Goal: Task Accomplishment & Management: Complete application form

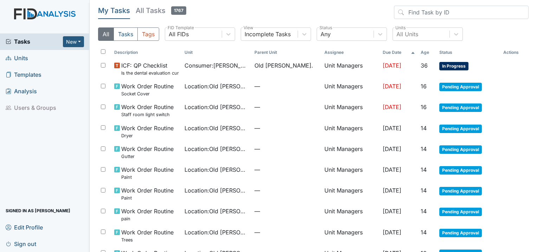
click at [15, 60] on span "Units" at bounding box center [17, 58] width 23 height 11
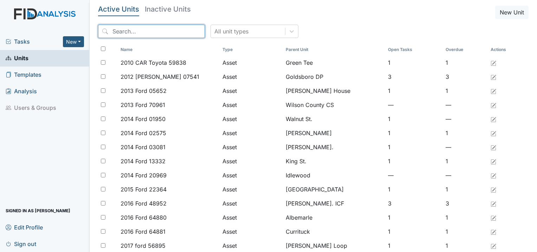
click at [172, 31] on input "search" at bounding box center [151, 31] width 107 height 13
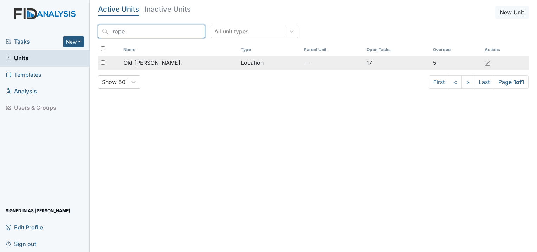
type input "rope"
click at [156, 62] on span "Old [PERSON_NAME]." at bounding box center [152, 62] width 59 height 8
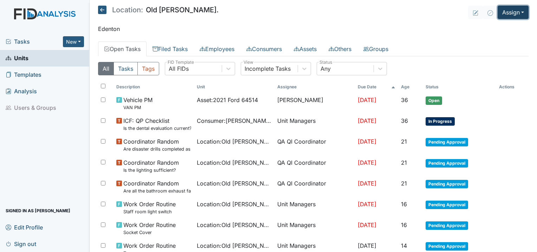
click at [500, 13] on button "Assign" at bounding box center [513, 12] width 31 height 13
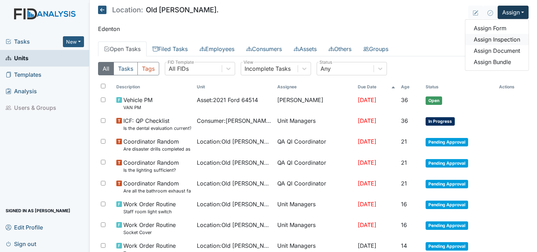
click at [496, 38] on link "Assign Inspection" at bounding box center [497, 39] width 63 height 11
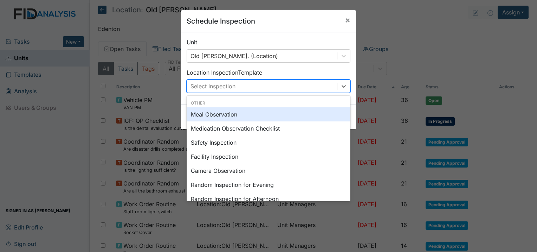
click at [230, 83] on div "Select Inspection" at bounding box center [213, 86] width 45 height 8
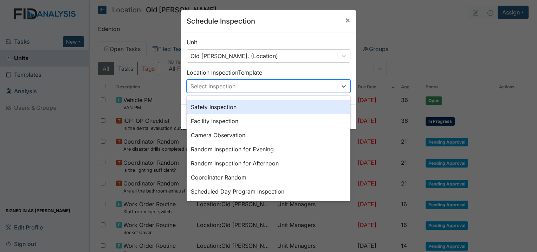
scroll to position [70, 0]
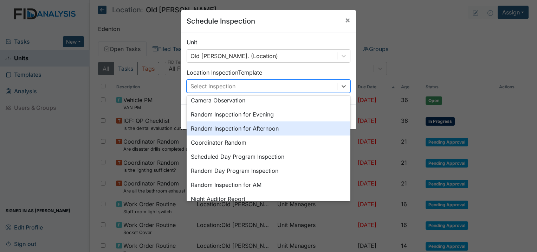
click at [239, 130] on div "Random Inspection for Afternoon" at bounding box center [269, 128] width 164 height 14
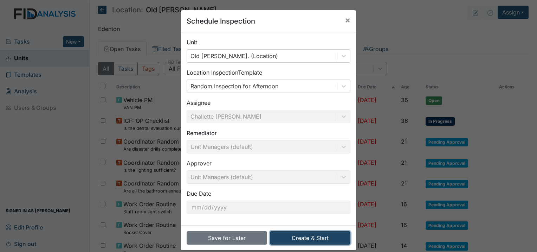
click at [315, 239] on button "Create & Start" at bounding box center [310, 237] width 81 height 13
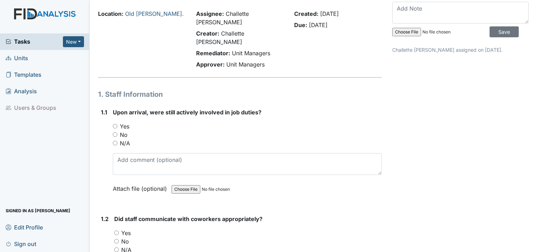
scroll to position [35, 0]
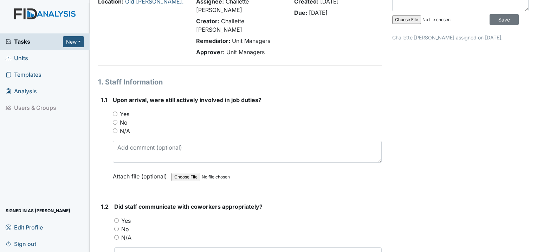
click at [117, 111] on input "Yes" at bounding box center [115, 113] width 5 height 5
radio input "true"
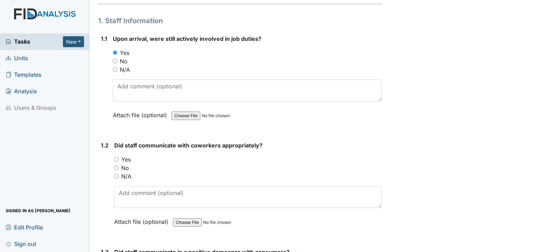
scroll to position [105, 0]
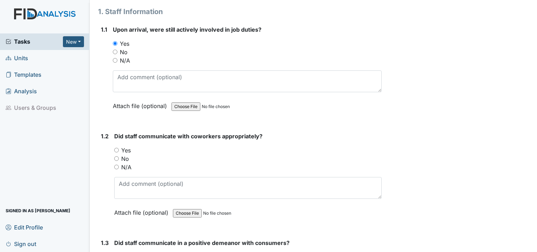
click at [114, 132] on div "1.2 Did staff communicate with coworkers appropriately? You must select one of …" at bounding box center [240, 179] width 284 height 95
click at [118, 148] on input "Yes" at bounding box center [116, 150] width 5 height 5
radio input "true"
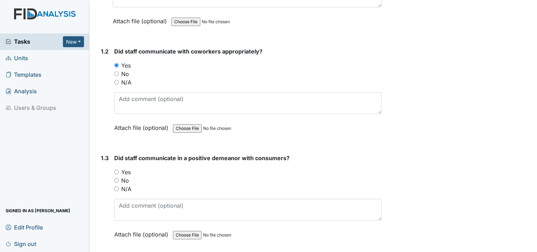
scroll to position [211, 0]
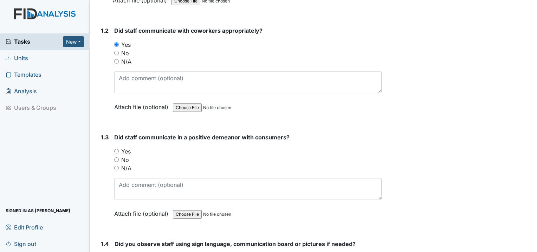
click at [117, 149] on input "Yes" at bounding box center [116, 151] width 5 height 5
radio input "true"
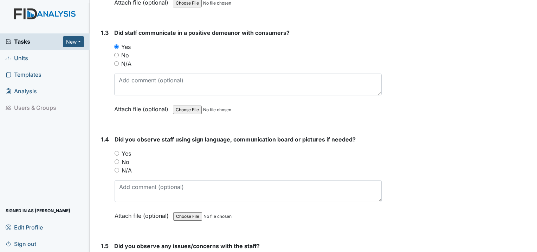
scroll to position [316, 0]
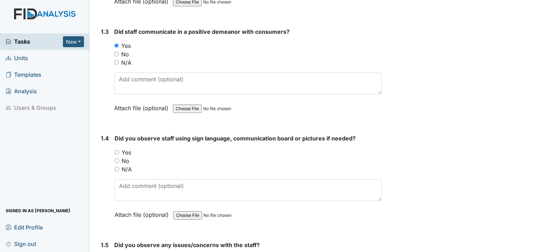
click at [116, 150] on input "Yes" at bounding box center [117, 152] width 5 height 5
radio input "true"
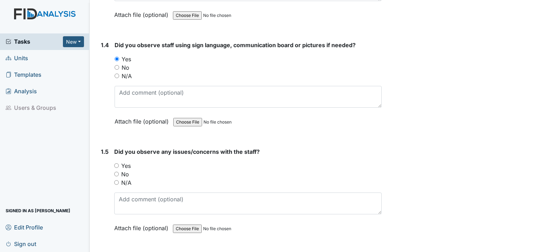
scroll to position [422, 0]
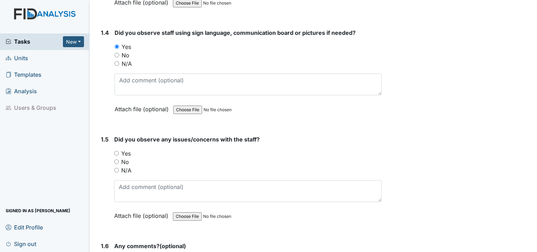
click at [118, 159] on input "No" at bounding box center [116, 161] width 5 height 5
radio input "true"
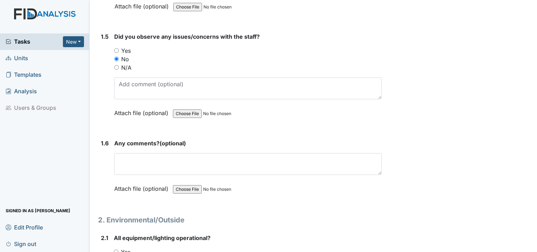
scroll to position [527, 0]
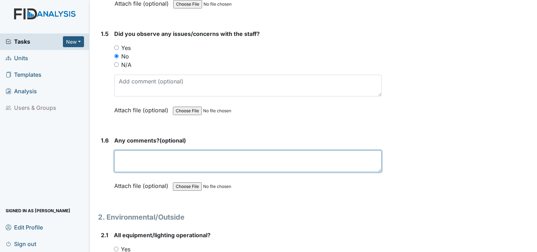
click at [177, 150] on textarea at bounding box center [248, 161] width 268 height 22
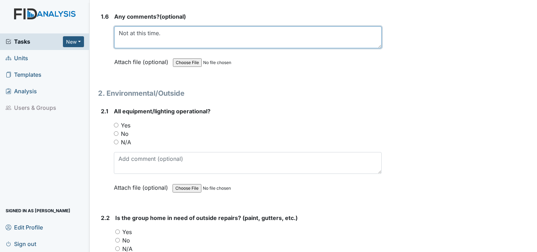
scroll to position [668, 0]
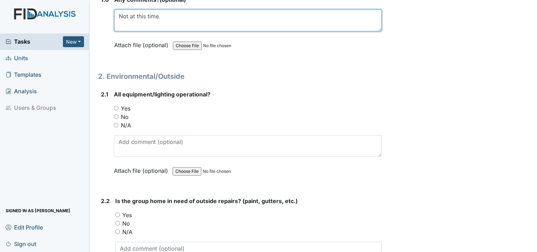
type textarea "Not at this time."
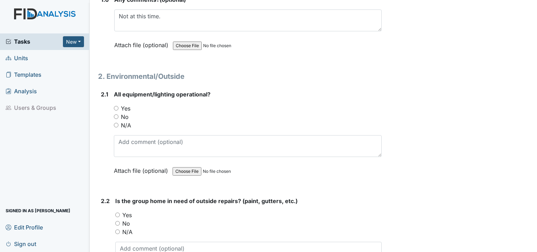
click at [118, 104] on div "Yes" at bounding box center [248, 108] width 268 height 8
click at [115, 106] on input "Yes" at bounding box center [116, 108] width 5 height 5
radio input "true"
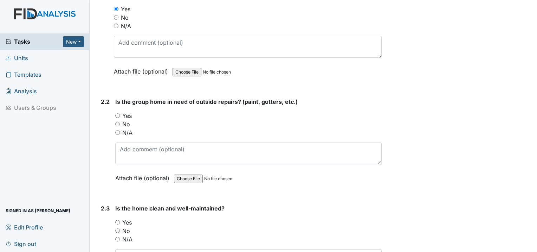
scroll to position [774, 0]
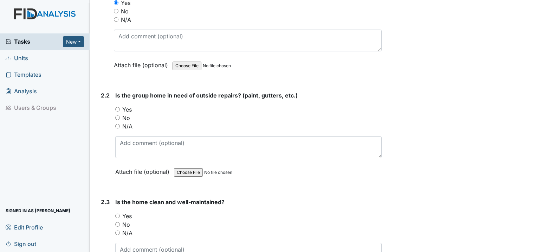
click at [116, 115] on input "No" at bounding box center [117, 117] width 5 height 5
radio input "true"
click at [117, 107] on input "Yes" at bounding box center [117, 109] width 5 height 5
radio input "true"
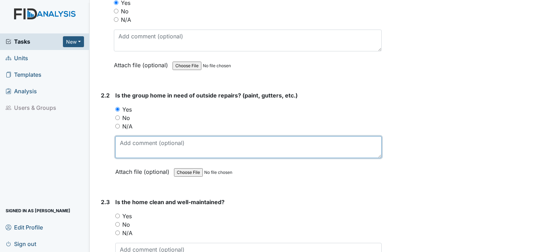
drag, startPoint x: 140, startPoint y: 129, endPoint x: 143, endPoint y: 125, distance: 4.7
click at [143, 136] on textarea at bounding box center [248, 147] width 267 height 22
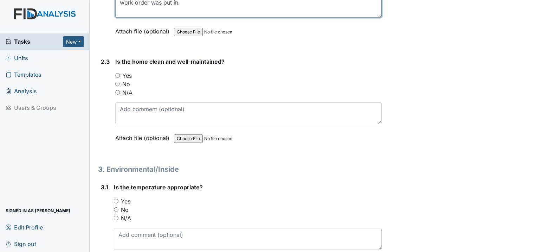
scroll to position [914, 0]
type textarea "work order was put in."
click at [116, 71] on div "Yes" at bounding box center [248, 75] width 267 height 8
click at [118, 73] on input "Yes" at bounding box center [117, 75] width 5 height 5
radio input "true"
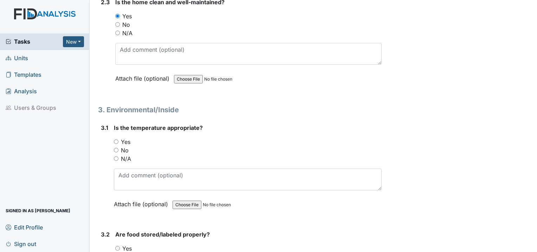
scroll to position [1055, 0]
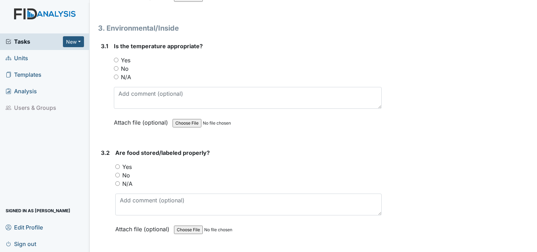
click at [115, 58] on input "Yes" at bounding box center [116, 60] width 5 height 5
radio input "true"
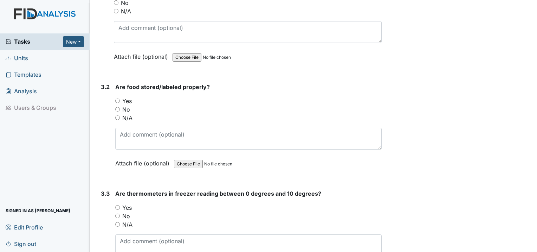
scroll to position [1125, 0]
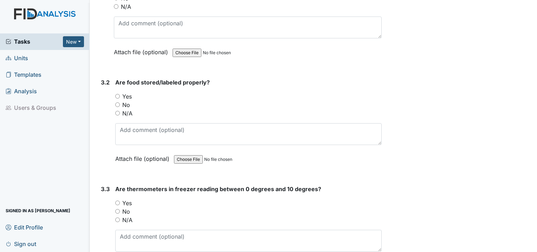
click at [118, 94] on input "Yes" at bounding box center [117, 96] width 5 height 5
radio input "true"
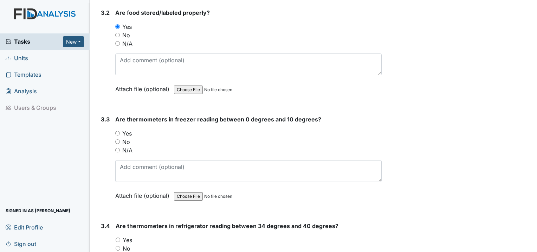
scroll to position [1195, 0]
drag, startPoint x: 116, startPoint y: 111, endPoint x: 121, endPoint y: 112, distance: 5.1
click at [117, 130] on input "Yes" at bounding box center [117, 132] width 5 height 5
radio input "true"
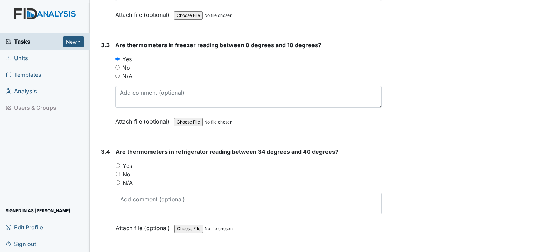
scroll to position [1301, 0]
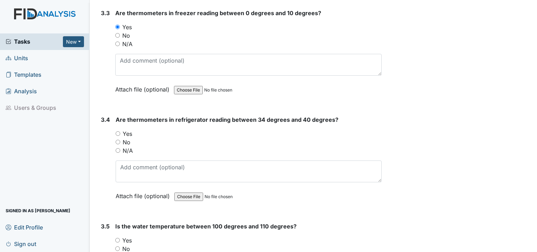
click at [119, 131] on input "Yes" at bounding box center [118, 133] width 5 height 5
radio input "true"
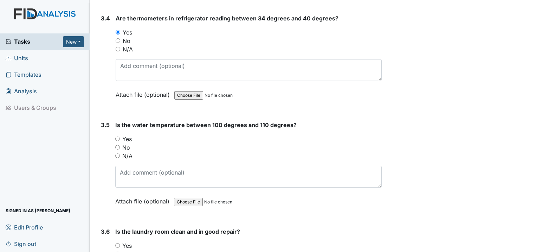
scroll to position [1406, 0]
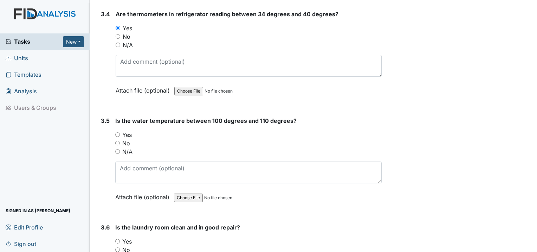
click at [116, 132] on input "Yes" at bounding box center [117, 134] width 5 height 5
radio input "true"
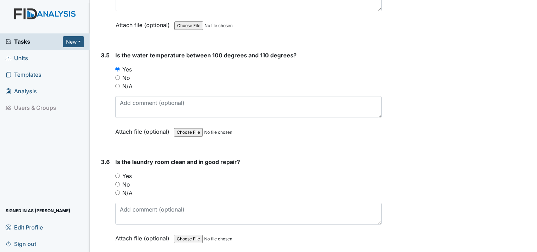
scroll to position [1477, 0]
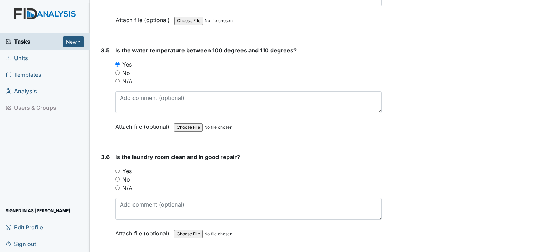
click at [115, 168] on input "Yes" at bounding box center [117, 170] width 5 height 5
radio input "true"
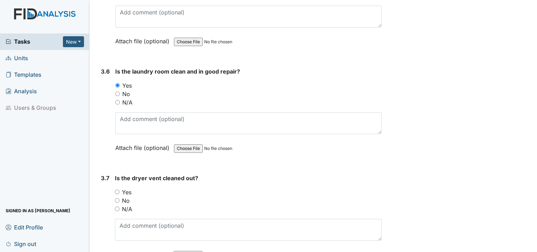
scroll to position [1582, 0]
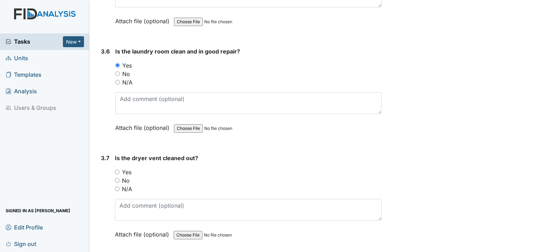
click at [118, 169] on input "Yes" at bounding box center [117, 171] width 5 height 5
radio input "true"
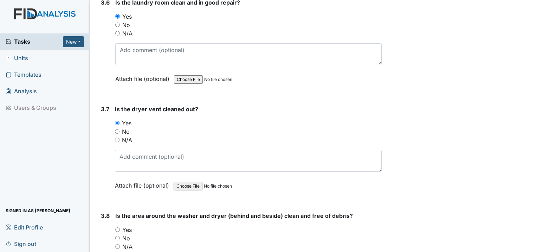
scroll to position [1688, 0]
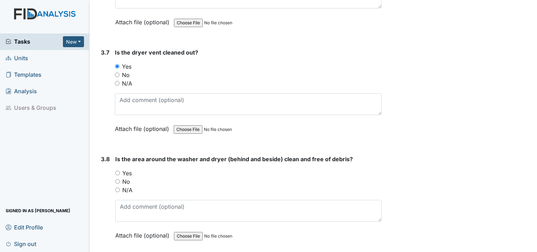
drag, startPoint x: 118, startPoint y: 149, endPoint x: 122, endPoint y: 149, distance: 3.9
click at [120, 171] on input "Yes" at bounding box center [117, 173] width 5 height 5
radio input "true"
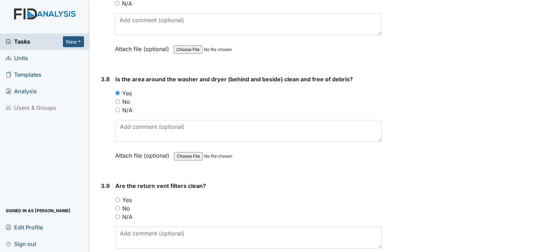
scroll to position [1793, 0]
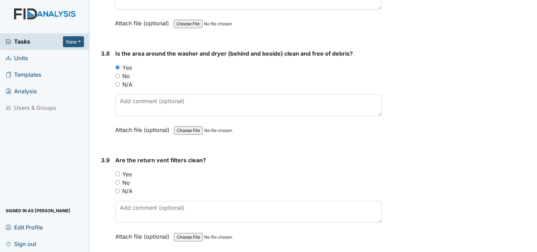
click at [116, 172] on input "Yes" at bounding box center [117, 174] width 5 height 5
radio input "true"
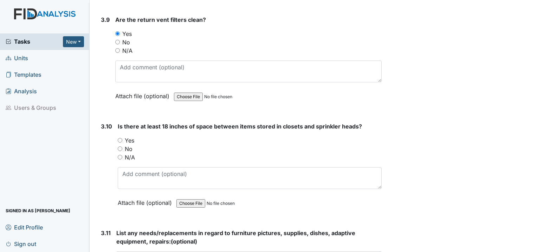
scroll to position [1934, 0]
click at [120, 137] on input "Yes" at bounding box center [120, 139] width 5 height 5
radio input "true"
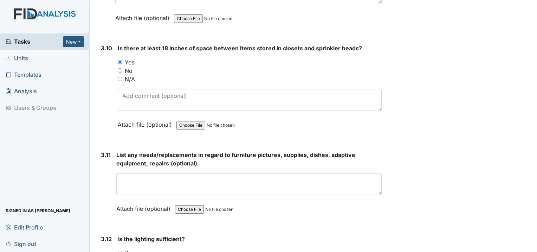
scroll to position [2039, 0]
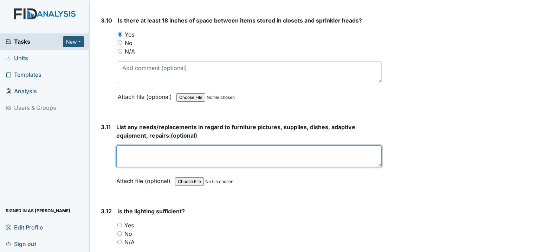
click at [148, 145] on textarea at bounding box center [248, 156] width 265 height 22
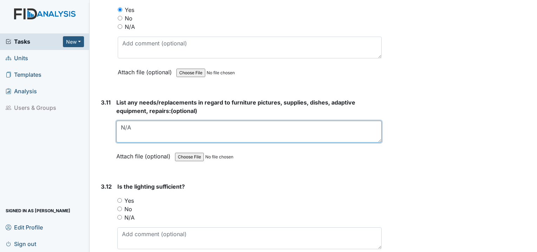
scroll to position [2145, 0]
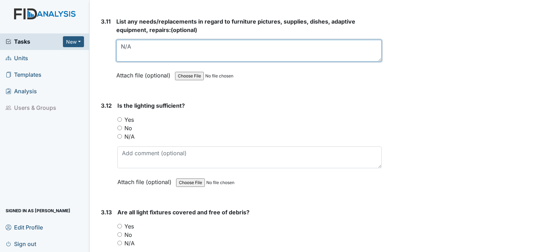
type textarea "N/A"
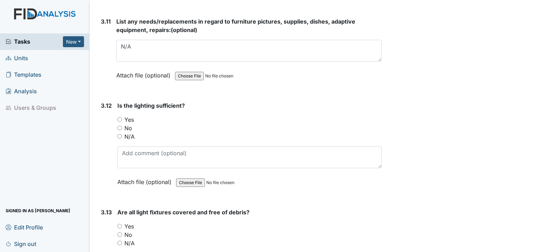
click at [119, 117] on input "Yes" at bounding box center [119, 119] width 5 height 5
radio input "true"
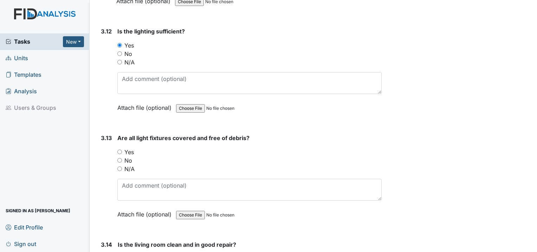
scroll to position [2250, 0]
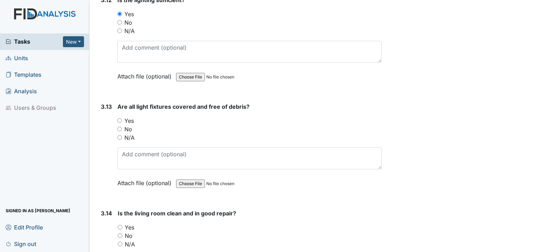
click at [121, 118] on input "Yes" at bounding box center [119, 120] width 5 height 5
radio input "true"
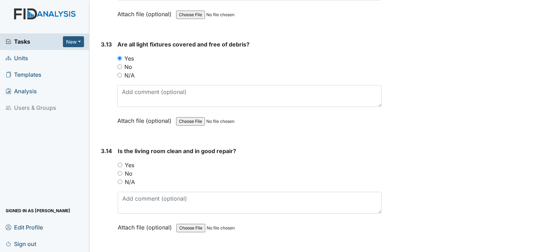
scroll to position [2321, 0]
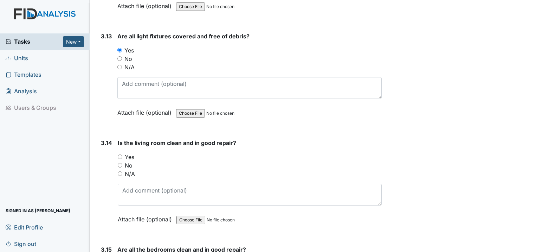
click at [120, 154] on input "Yes" at bounding box center [120, 156] width 5 height 5
radio input "true"
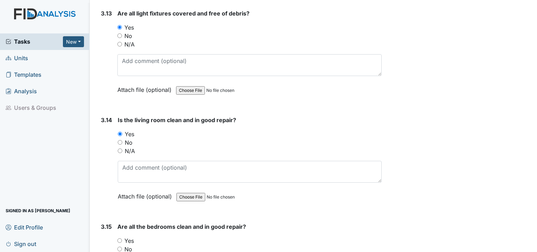
scroll to position [2426, 0]
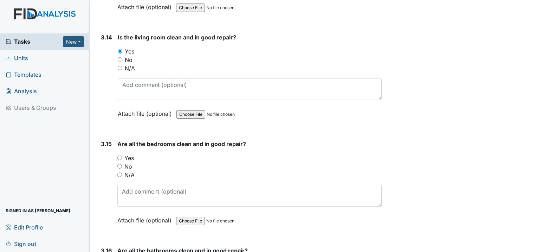
click at [118, 155] on input "Yes" at bounding box center [119, 157] width 5 height 5
radio input "true"
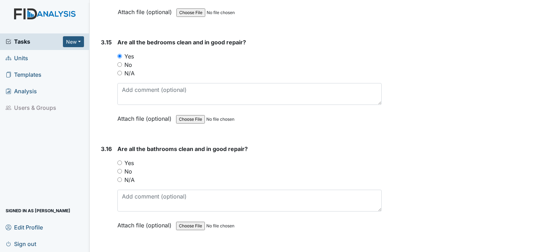
scroll to position [2531, 0]
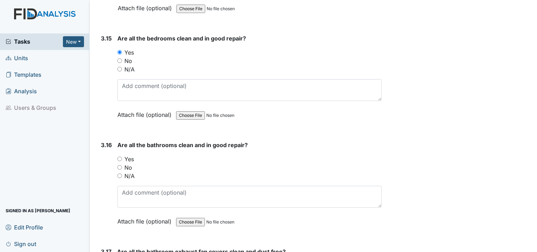
click at [120, 156] on input "Yes" at bounding box center [119, 158] width 5 height 5
radio input "true"
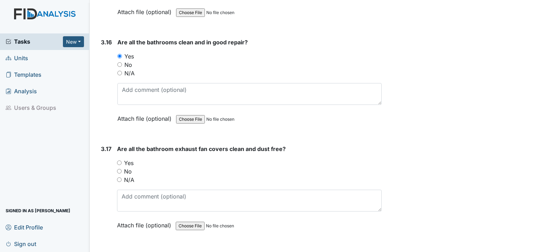
scroll to position [2637, 0]
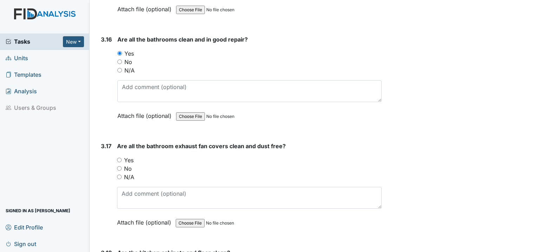
click at [118, 158] on input "Yes" at bounding box center [119, 160] width 5 height 5
radio input "true"
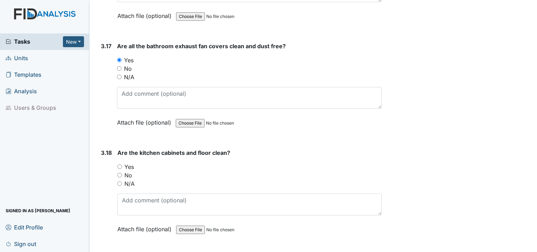
scroll to position [2742, 0]
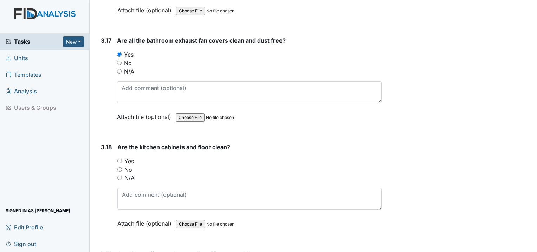
click at [115, 143] on div "3.18 Are the kitchen cabinets and floor clean? You must select one of the below…" at bounding box center [240, 190] width 284 height 95
click at [120, 159] on input "Yes" at bounding box center [119, 161] width 5 height 5
radio input "true"
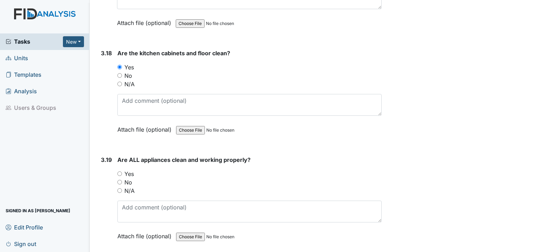
scroll to position [2848, 0]
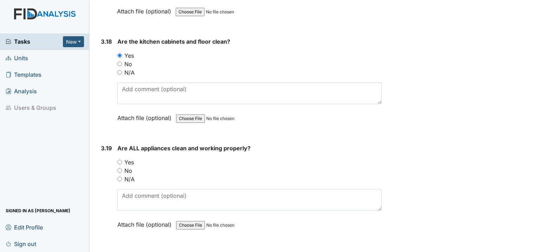
click at [121, 160] on input "Yes" at bounding box center [119, 162] width 5 height 5
radio input "true"
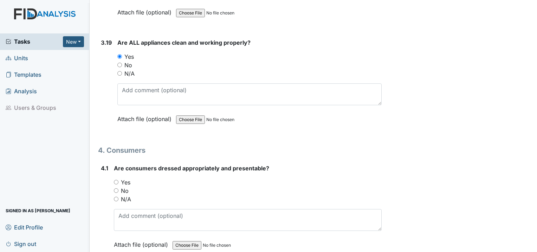
scroll to position [2989, 0]
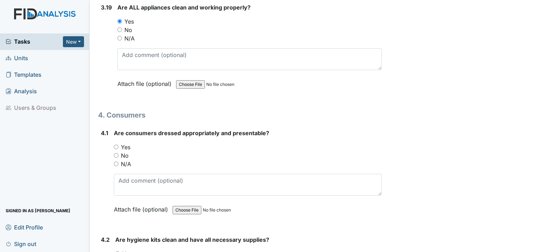
click at [117, 145] on input "Yes" at bounding box center [116, 147] width 5 height 5
radio input "true"
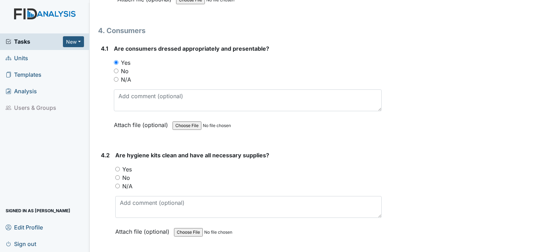
scroll to position [3094, 0]
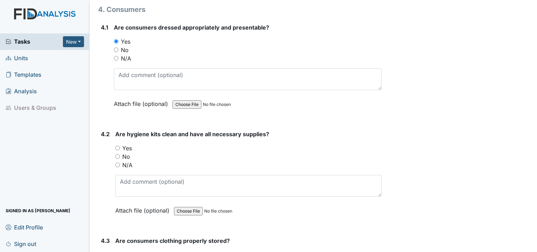
click at [119, 146] on input "Yes" at bounding box center [117, 148] width 5 height 5
radio input "true"
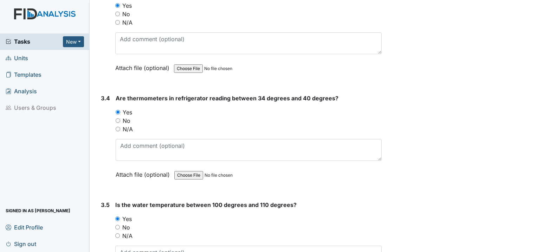
scroll to position [0, 0]
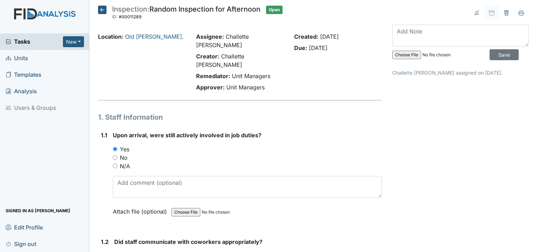
click at [28, 42] on span "Tasks" at bounding box center [34, 41] width 57 height 8
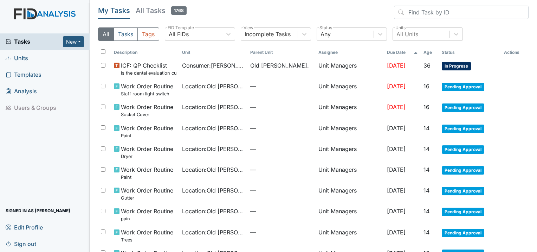
click at [18, 58] on span "Units" at bounding box center [17, 58] width 23 height 11
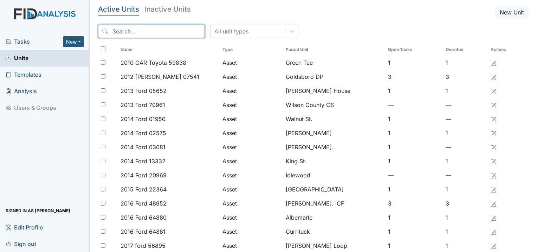
click at [160, 33] on input "search" at bounding box center [151, 31] width 107 height 13
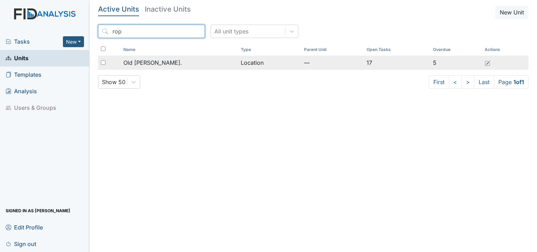
type input "rop"
click at [167, 66] on div "Old [PERSON_NAME]." at bounding box center [179, 62] width 112 height 8
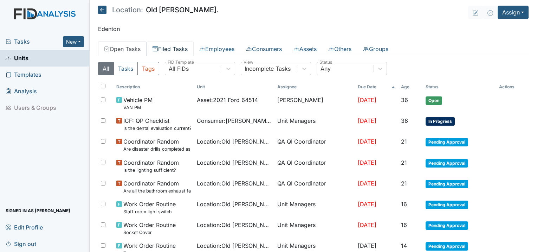
click at [184, 48] on link "Filed Tasks" at bounding box center [170, 48] width 47 height 15
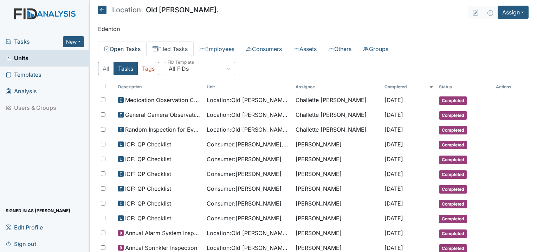
click at [120, 48] on link "Open Tasks" at bounding box center [122, 48] width 49 height 15
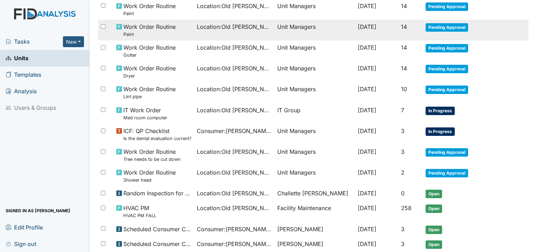
scroll to position [388, 0]
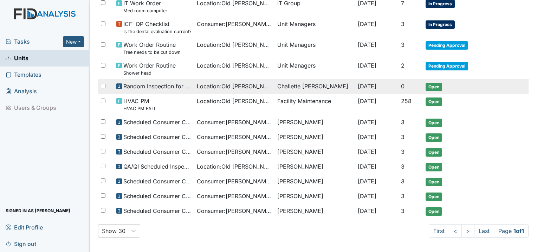
click at [188, 87] on td "Random Inspection for Afternoon" at bounding box center [154, 86] width 81 height 15
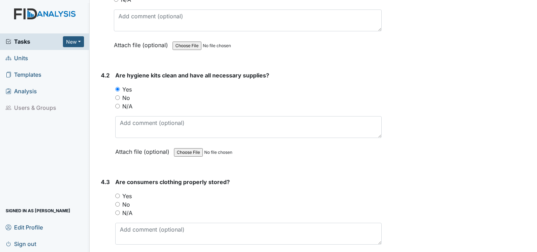
scroll to position [3199, 0]
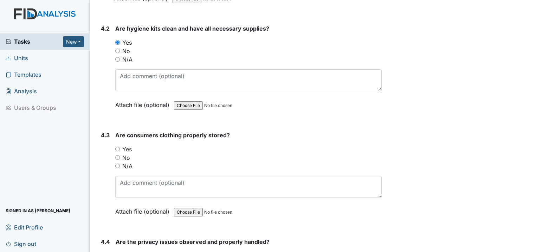
click at [114, 131] on div "4.3 Are consumers clothing properly stored? You must select one of the below op…" at bounding box center [240, 178] width 284 height 95
click at [115, 147] on input "Yes" at bounding box center [117, 149] width 5 height 5
radio input "true"
click at [183, 145] on div "Yes" at bounding box center [248, 149] width 267 height 8
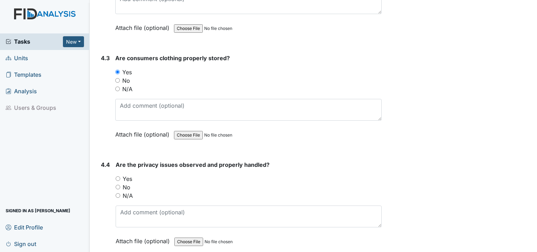
scroll to position [3305, 0]
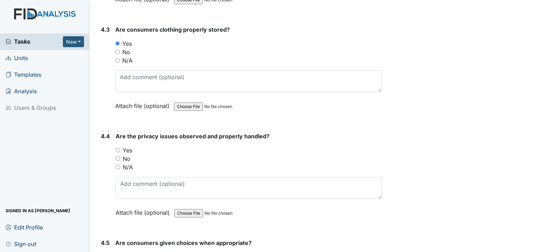
click at [117, 148] on input "Yes" at bounding box center [118, 150] width 5 height 5
radio input "true"
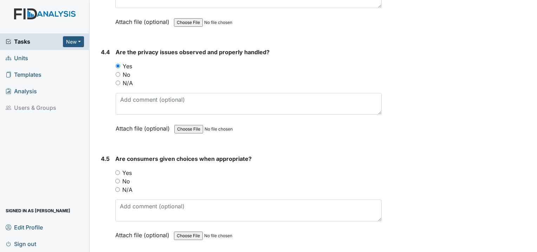
scroll to position [3410, 0]
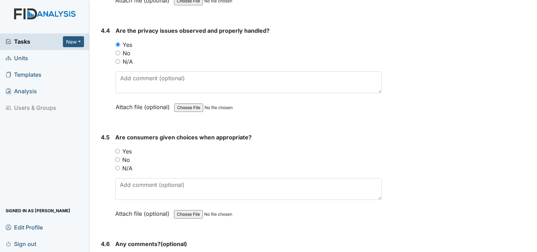
click at [117, 149] on input "Yes" at bounding box center [117, 151] width 5 height 5
radio input "true"
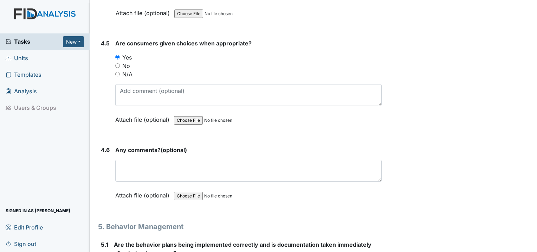
scroll to position [3516, 0]
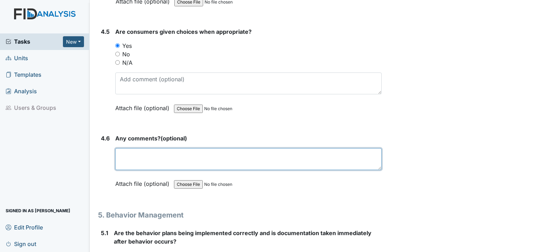
click at [134, 148] on textarea at bounding box center [248, 159] width 267 height 22
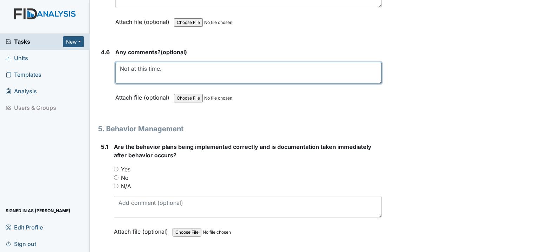
scroll to position [3621, 0]
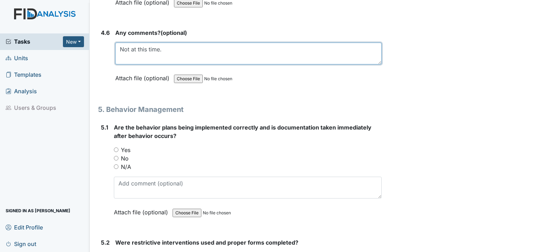
type textarea "Not at this time."
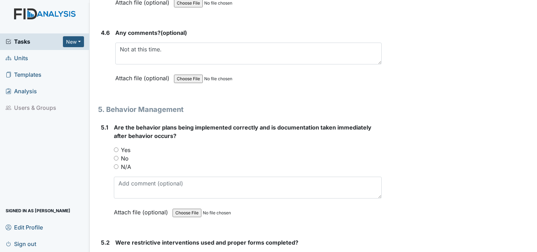
click at [117, 147] on input "Yes" at bounding box center [116, 149] width 5 height 5
radio input "true"
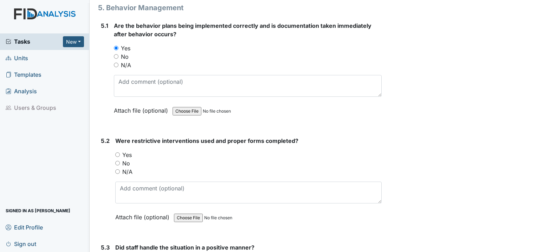
scroll to position [3727, 0]
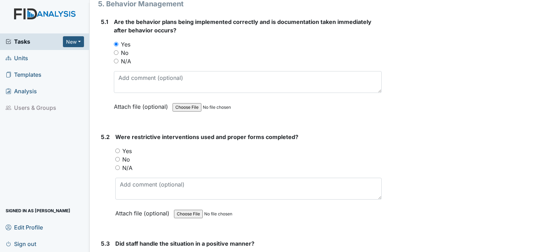
click at [116, 148] on input "Yes" at bounding box center [117, 150] width 5 height 5
radio input "true"
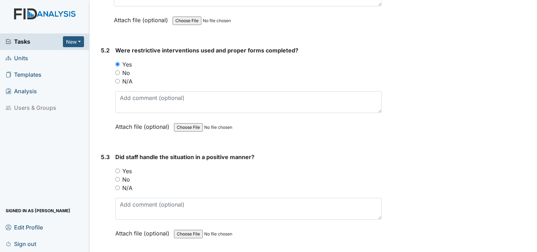
scroll to position [3832, 0]
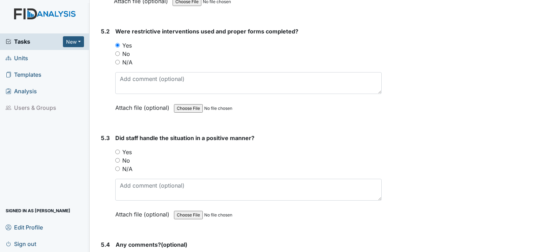
click at [118, 149] on input "Yes" at bounding box center [117, 151] width 5 height 5
radio input "true"
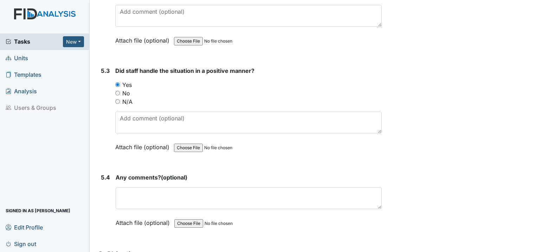
scroll to position [3903, 0]
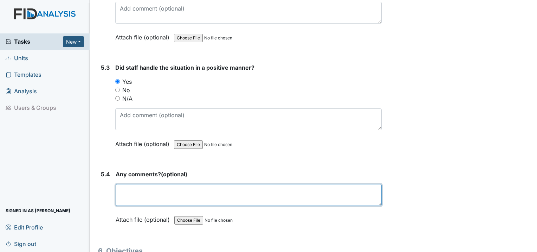
click at [139, 184] on textarea at bounding box center [249, 195] width 266 height 22
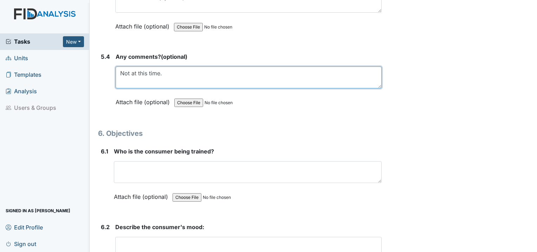
scroll to position [4043, 0]
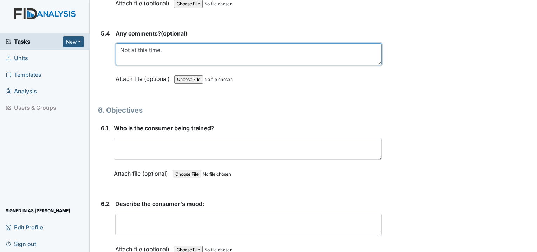
type textarea "Not at this time."
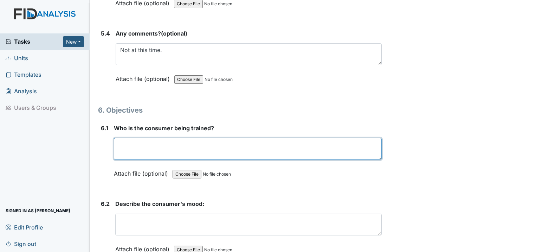
click at [133, 138] on textarea at bounding box center [248, 149] width 268 height 22
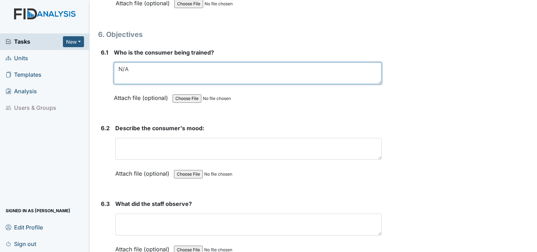
scroll to position [4149, 0]
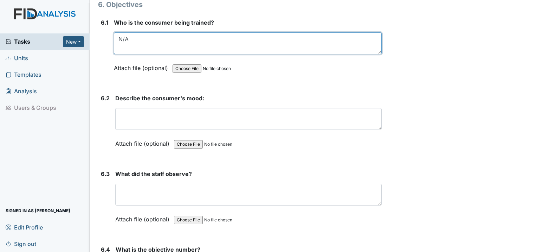
type textarea "N/A"
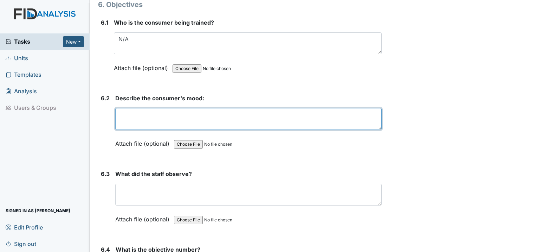
click at [120, 108] on textarea at bounding box center [248, 119] width 267 height 22
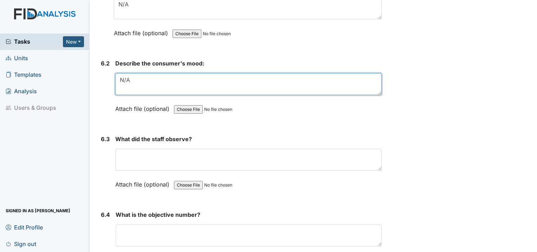
scroll to position [4184, 0]
type textarea "N/A"
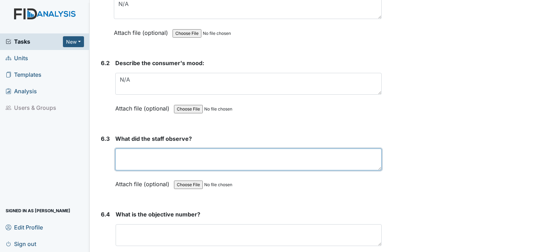
click at [151, 148] on textarea at bounding box center [248, 159] width 267 height 22
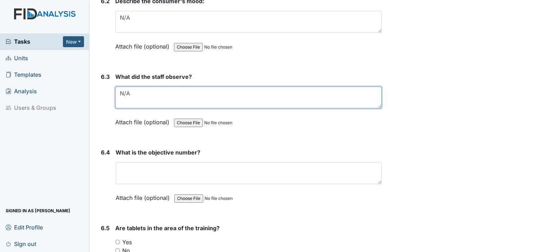
scroll to position [4254, 0]
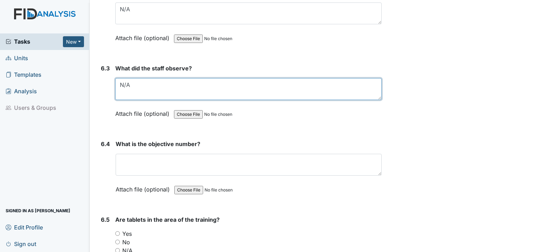
type textarea "N/A"
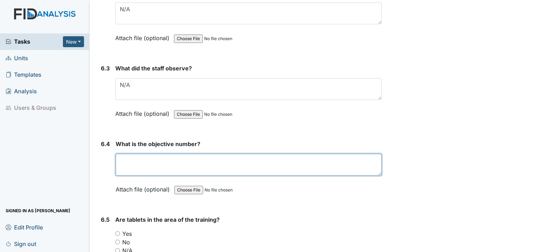
click at [160, 154] on textarea at bounding box center [249, 165] width 266 height 22
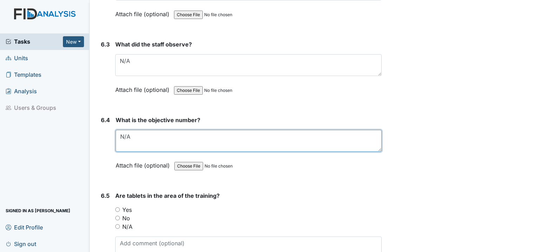
scroll to position [4325, 0]
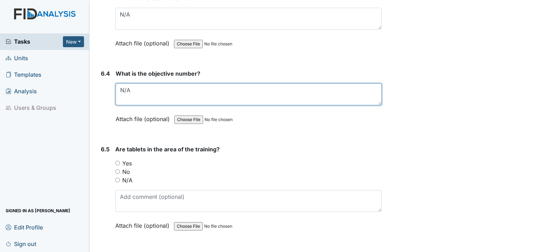
type textarea "N/A"
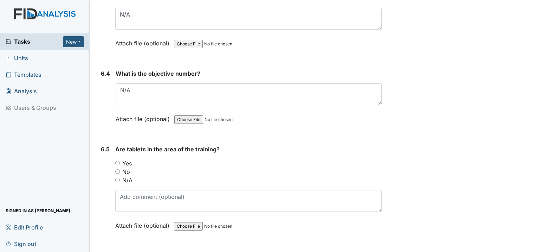
click at [117, 178] on input "N/A" at bounding box center [117, 180] width 5 height 5
radio input "true"
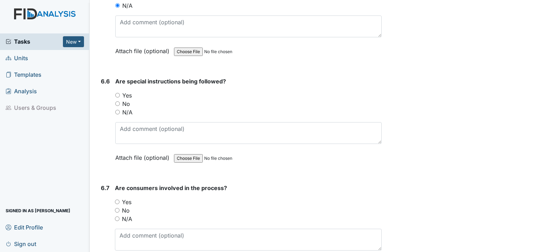
scroll to position [4500, 0]
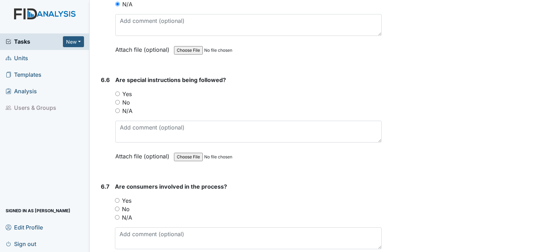
click at [117, 108] on input "N/A" at bounding box center [117, 110] width 5 height 5
radio input "true"
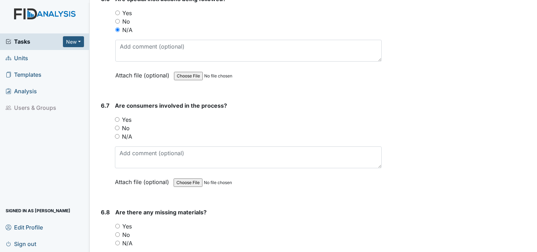
scroll to position [4606, 0]
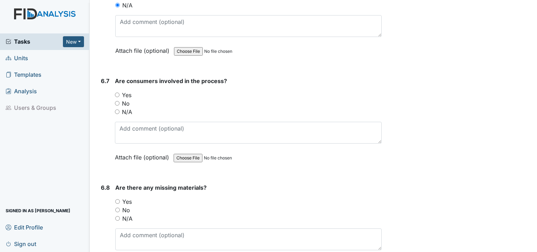
click at [120, 108] on div "N/A" at bounding box center [248, 112] width 267 height 8
click at [118, 109] on input "N/A" at bounding box center [117, 111] width 5 height 5
radio input "true"
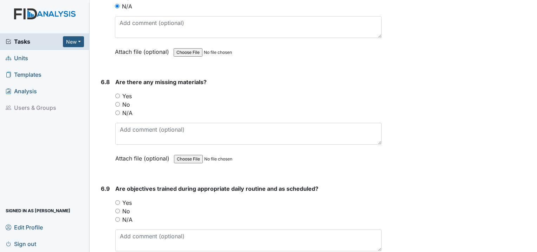
click at [118, 110] on input "N/A" at bounding box center [117, 112] width 5 height 5
radio input "true"
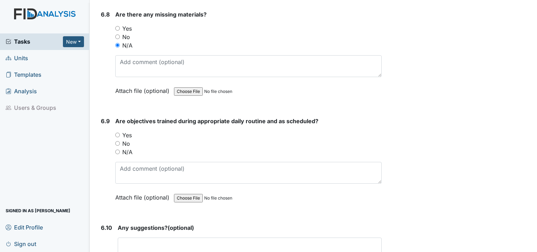
scroll to position [4817, 0]
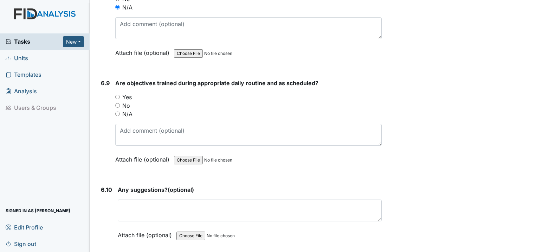
click at [119, 111] on input "N/A" at bounding box center [117, 113] width 5 height 5
radio input "true"
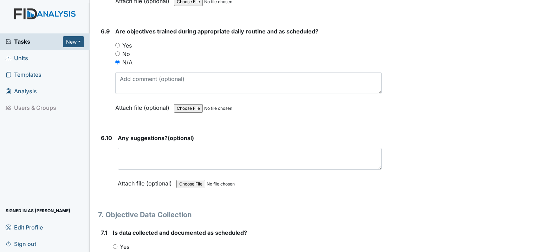
scroll to position [4922, 0]
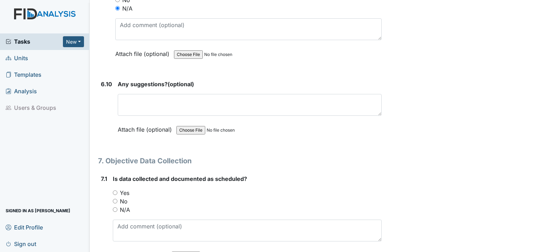
click at [165, 82] on div "Any suggestions? (optional) This field is required. Attach file (optional) You …" at bounding box center [250, 109] width 264 height 59
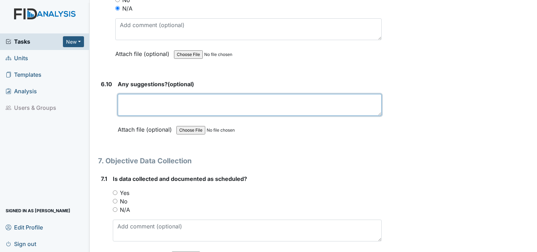
click at [148, 94] on textarea at bounding box center [250, 105] width 264 height 22
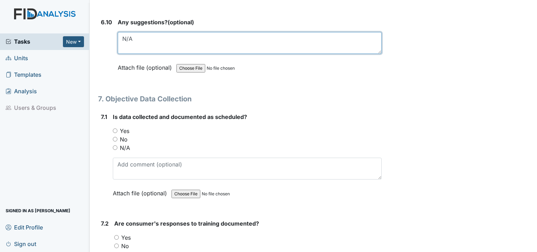
scroll to position [4993, 0]
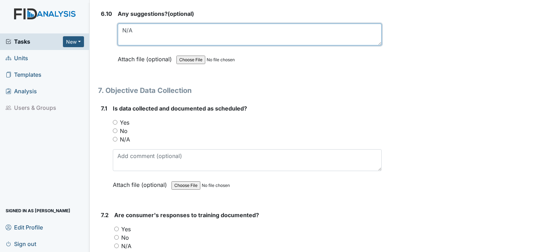
type textarea "N/A"
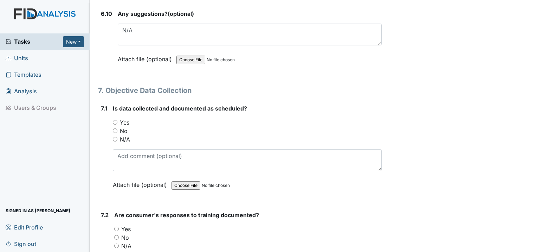
click at [114, 137] on input "N/A" at bounding box center [115, 139] width 5 height 5
radio input "true"
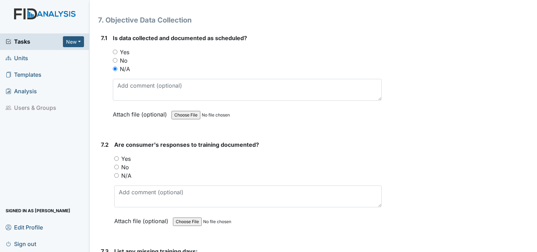
click at [113, 140] on div "7.2 Are consumer's responses to training documented? You must select one of the…" at bounding box center [240, 187] width 284 height 95
click at [116, 173] on input "N/A" at bounding box center [116, 175] width 5 height 5
radio input "true"
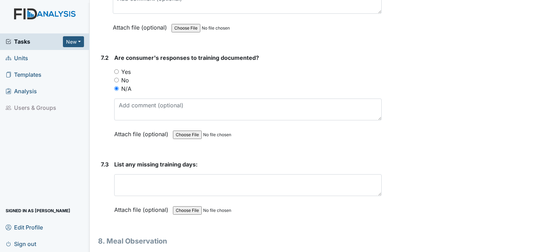
scroll to position [5168, 0]
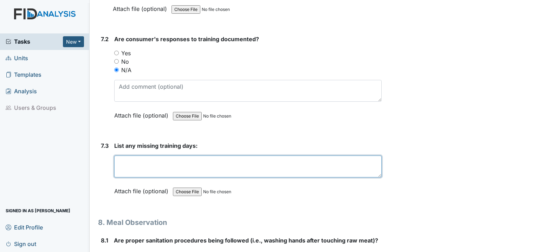
click at [126, 155] on textarea at bounding box center [248, 166] width 268 height 22
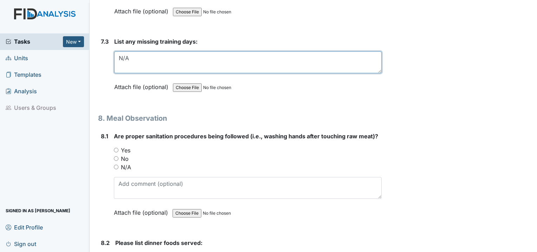
scroll to position [5274, 0]
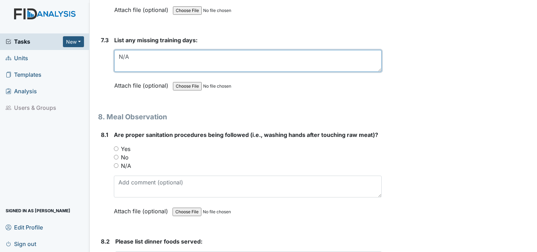
type textarea "N/A"
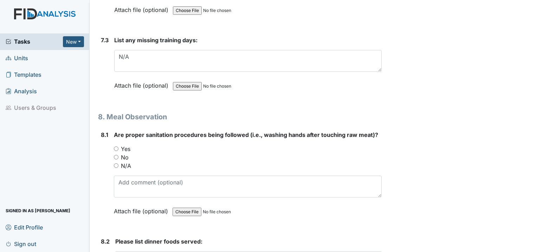
click at [114, 146] on input "Yes" at bounding box center [116, 148] width 5 height 5
radio input "true"
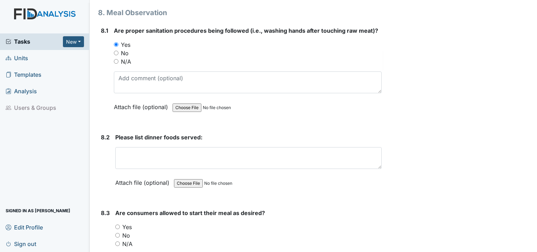
scroll to position [5379, 0]
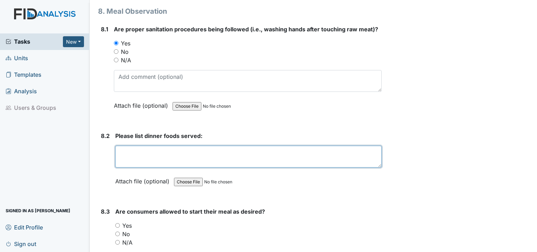
click at [151, 146] on textarea at bounding box center [248, 157] width 267 height 22
type textarea "B"
click at [123, 146] on textarea "burger Fries" at bounding box center [248, 157] width 267 height 22
click at [133, 146] on textarea "Burger Fries" at bounding box center [248, 157] width 267 height 22
click at [118, 146] on textarea "Burger Fries" at bounding box center [248, 157] width 267 height 22
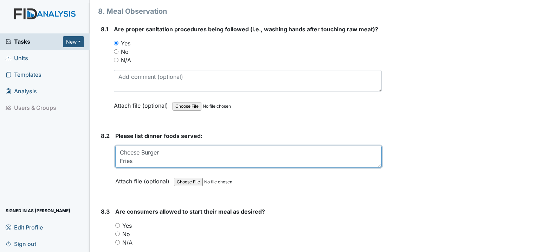
click at [161, 146] on textarea "Cheese Burger Fries" at bounding box center [248, 157] width 267 height 22
click at [135, 146] on textarea "Cheeseburger Fries" at bounding box center [248, 157] width 267 height 22
click at [158, 146] on textarea "Cheeseburger Fries" at bounding box center [248, 157] width 267 height 22
drag, startPoint x: 138, startPoint y: 124, endPoint x: 139, endPoint y: 128, distance: 3.8
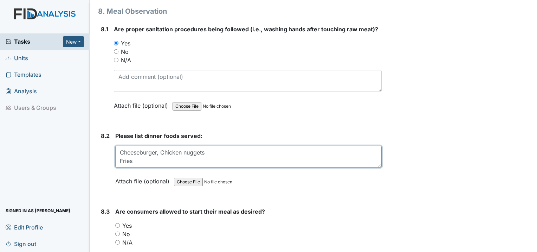
click at [138, 146] on textarea "Cheeseburger, Chicken nuggets Fries" at bounding box center [248, 157] width 267 height 22
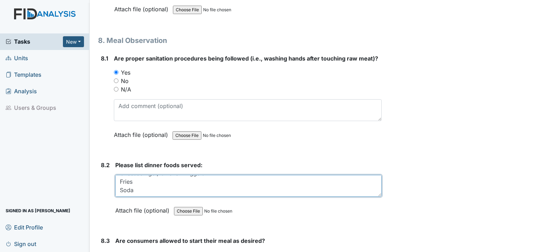
scroll to position [5415, 0]
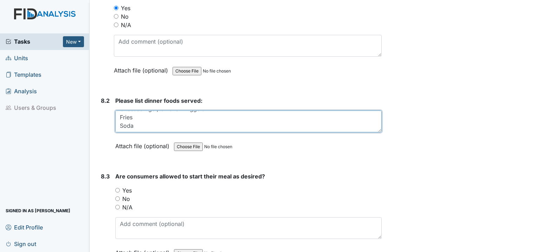
type textarea "Cheeseburger, Chicken nuggets Fries Soda"
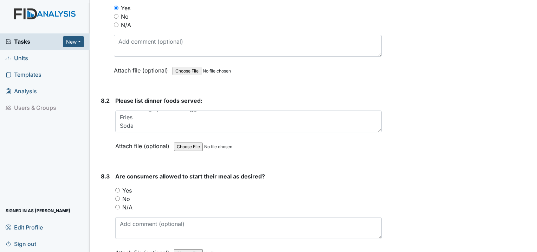
click at [118, 186] on div "Yes" at bounding box center [248, 190] width 267 height 8
click at [115, 188] on input "Yes" at bounding box center [117, 190] width 5 height 5
radio input "true"
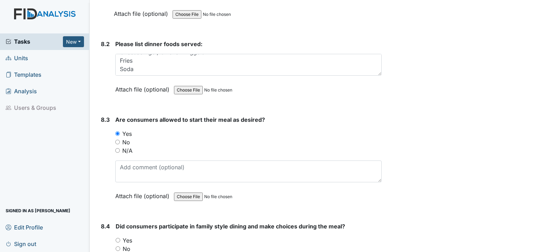
scroll to position [5520, 0]
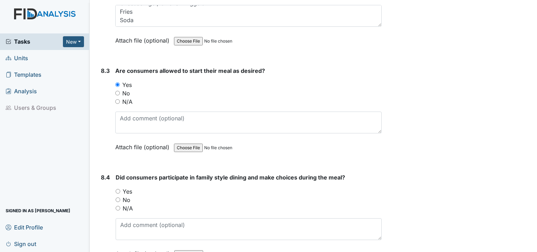
click at [118, 189] on input "Yes" at bounding box center [118, 191] width 5 height 5
radio input "true"
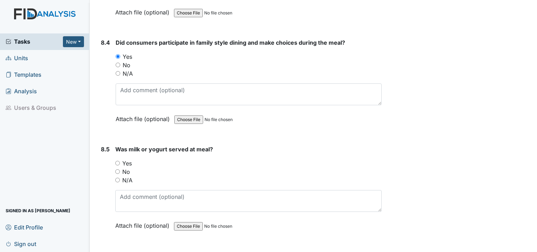
scroll to position [5661, 0]
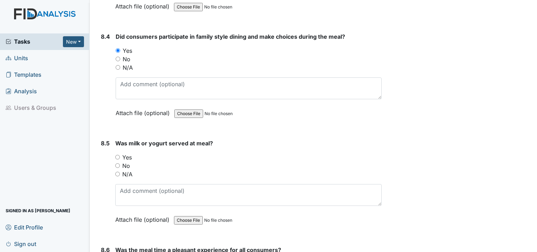
click at [118, 172] on input "N/A" at bounding box center [117, 174] width 5 height 5
radio input "true"
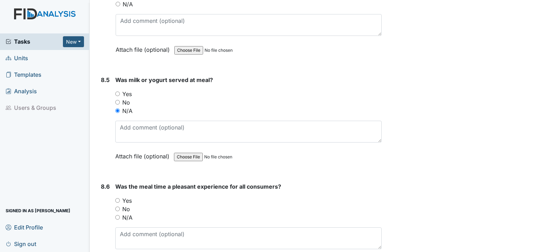
scroll to position [5731, 0]
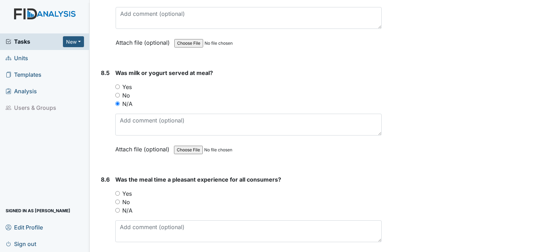
click at [117, 191] on input "Yes" at bounding box center [117, 193] width 5 height 5
radio input "true"
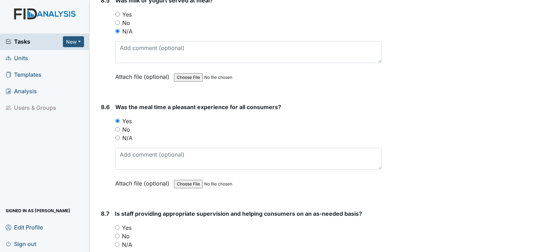
scroll to position [5836, 0]
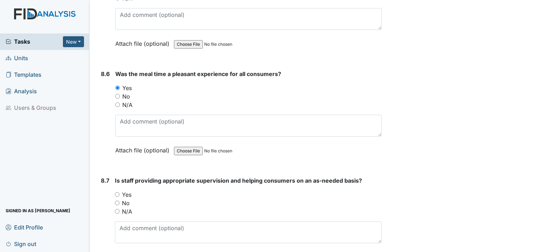
click at [117, 192] on input "Yes" at bounding box center [117, 194] width 5 height 5
radio input "true"
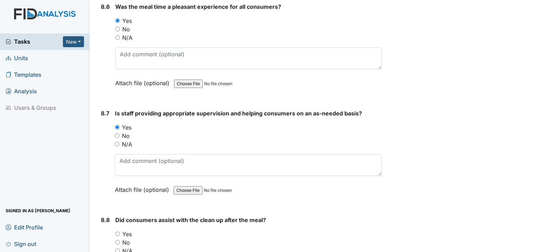
scroll to position [5942, 0]
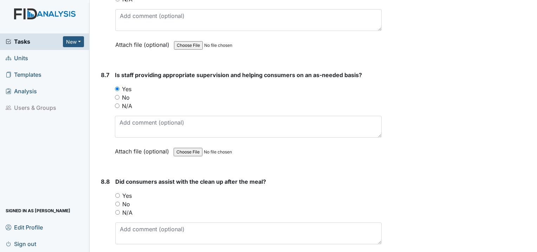
click at [118, 193] on input "Yes" at bounding box center [117, 195] width 5 height 5
radio input "true"
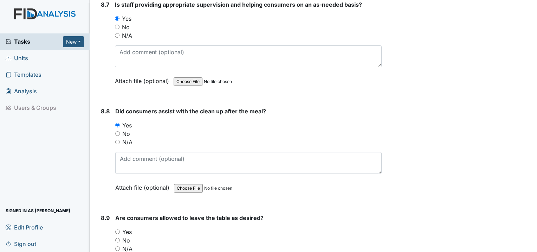
scroll to position [6047, 0]
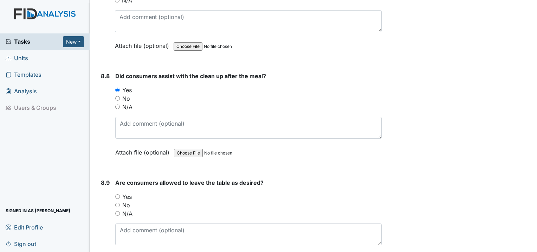
click at [118, 194] on input "Yes" at bounding box center [117, 196] width 5 height 5
radio input "true"
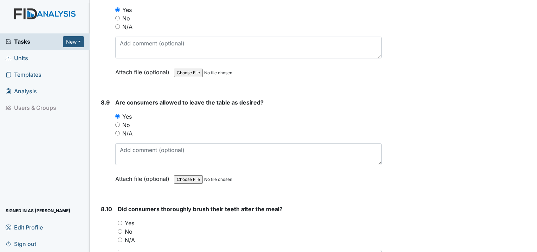
scroll to position [6153, 0]
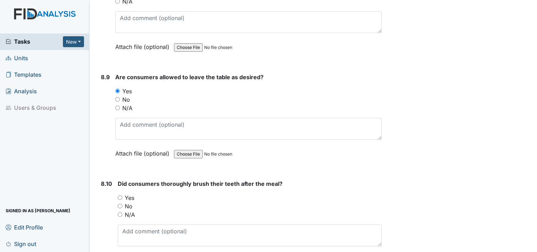
click at [120, 195] on input "Yes" at bounding box center [120, 197] width 5 height 5
radio input "true"
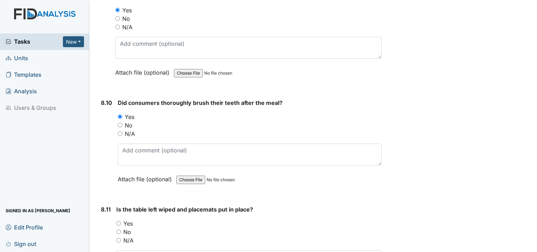
scroll to position [6258, 0]
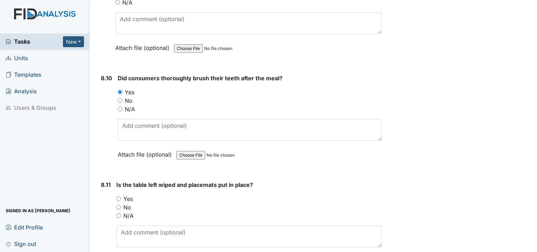
click at [117, 213] on input "N/A" at bounding box center [118, 215] width 5 height 5
radio input "true"
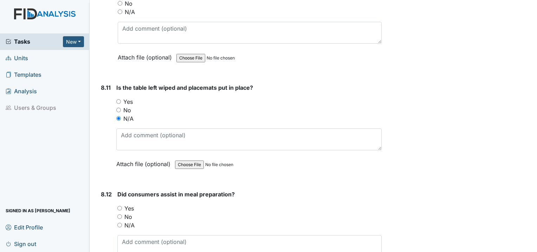
scroll to position [6364, 0]
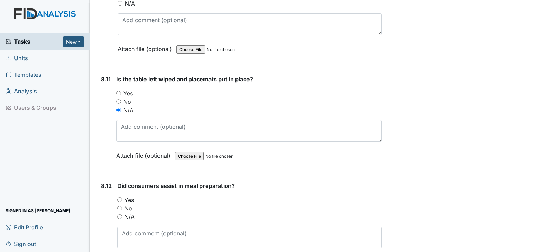
drag, startPoint x: 119, startPoint y: 52, endPoint x: 118, endPoint y: 56, distance: 3.7
click at [119, 91] on input "Yes" at bounding box center [118, 93] width 5 height 5
radio input "true"
click at [123, 212] on div "N/A" at bounding box center [249, 216] width 264 height 8
click at [121, 214] on input "N/A" at bounding box center [119, 216] width 5 height 5
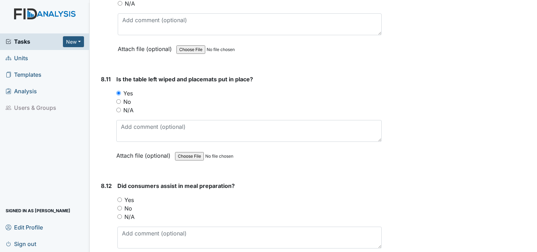
radio input "true"
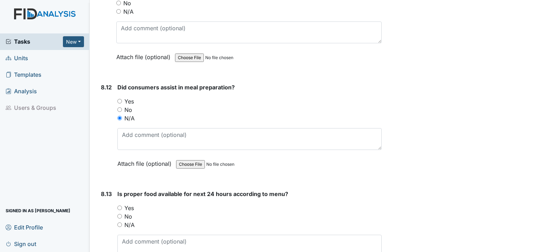
scroll to position [6469, 0]
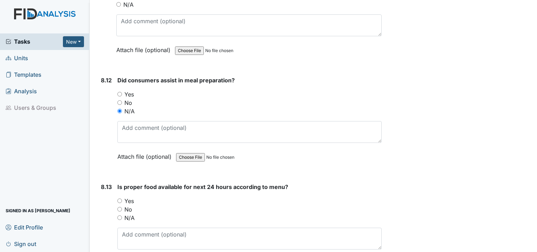
click at [118, 198] on input "Yes" at bounding box center [119, 200] width 5 height 5
radio input "true"
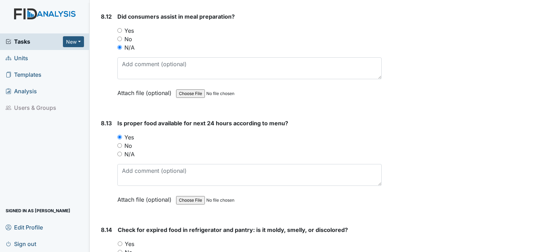
scroll to position [6575, 0]
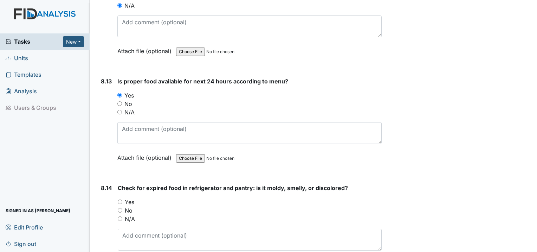
click at [120, 199] on input "Yes" at bounding box center [120, 201] width 5 height 5
radio input "true"
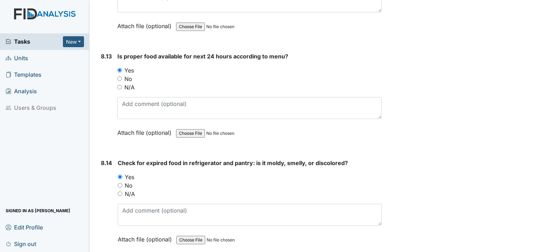
scroll to position [6680, 0]
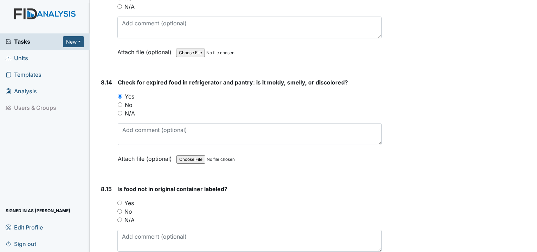
click at [120, 200] on input "Yes" at bounding box center [119, 202] width 5 height 5
radio input "true"
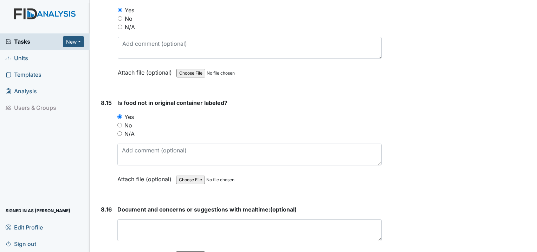
scroll to position [6786, 0]
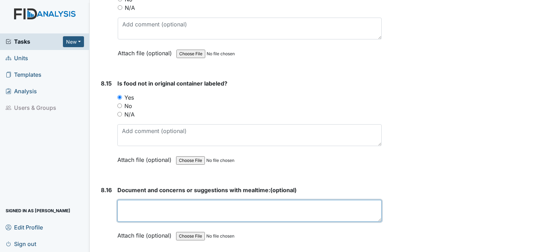
click at [199, 200] on textarea at bounding box center [249, 211] width 264 height 22
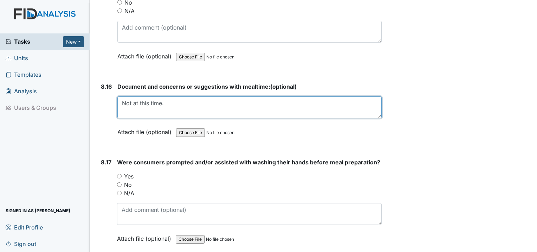
scroll to position [6891, 0]
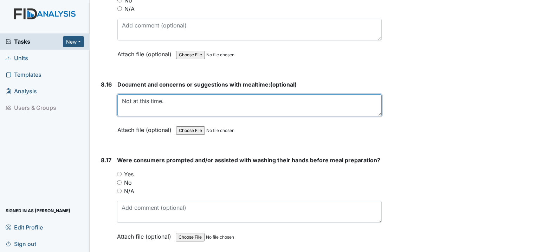
type textarea "Not at this time."
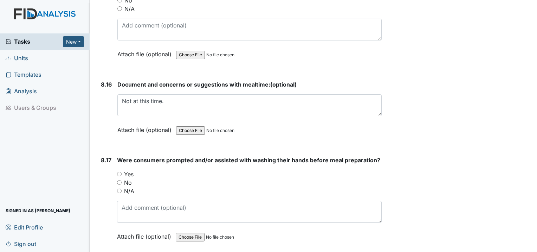
click at [119, 172] on input "Yes" at bounding box center [119, 174] width 5 height 5
radio input "true"
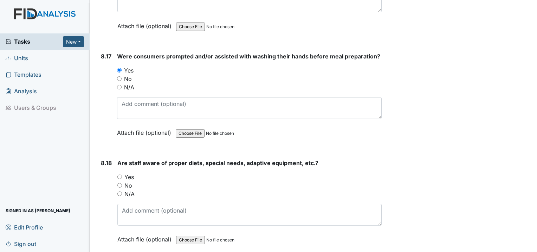
scroll to position [6997, 0]
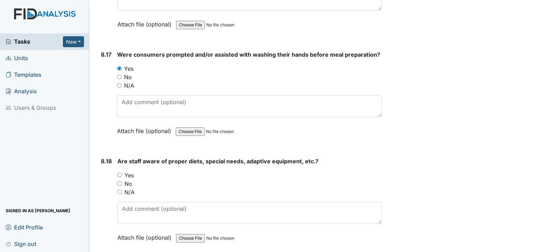
click at [119, 173] on input "Yes" at bounding box center [119, 175] width 5 height 5
radio input "true"
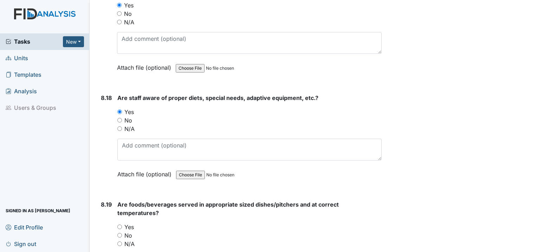
scroll to position [7102, 0]
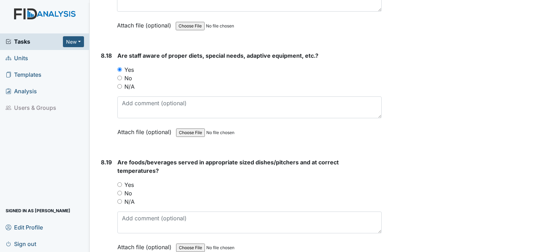
click at [121, 199] on input "N/A" at bounding box center [119, 201] width 5 height 5
radio input "true"
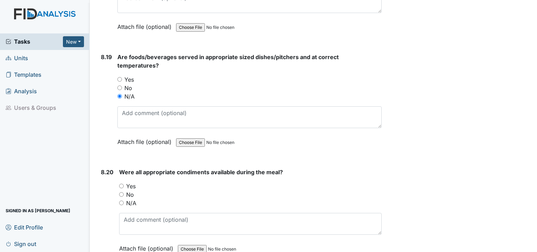
scroll to position [7208, 0]
click at [122, 183] on input "Yes" at bounding box center [121, 185] width 5 height 5
radio input "true"
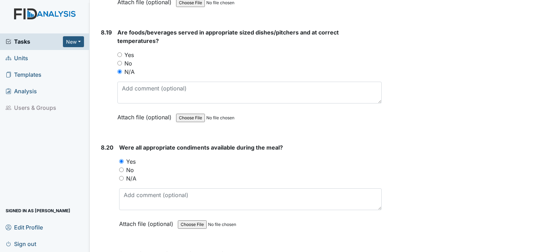
scroll to position [7278, 0]
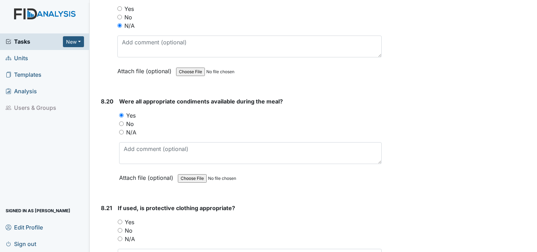
click at [118, 219] on input "Yes" at bounding box center [120, 221] width 5 height 5
radio input "true"
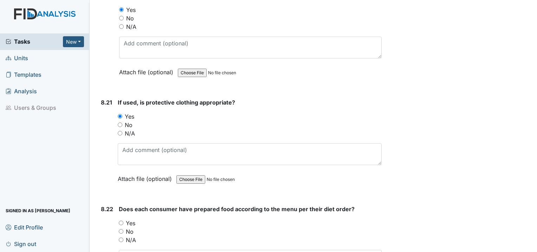
scroll to position [7419, 0]
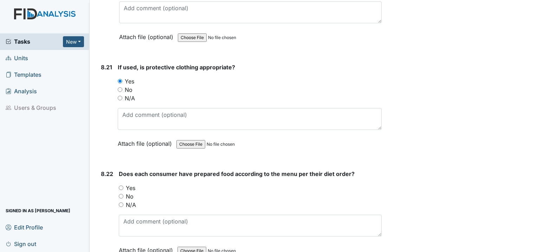
click at [121, 185] on input "Yes" at bounding box center [121, 187] width 5 height 5
radio input "true"
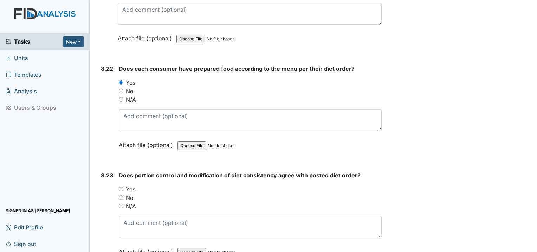
scroll to position [7524, 0]
click at [118, 171] on div "8.23 Does portion control and modification of diet consistency agree with poste…" at bounding box center [240, 218] width 284 height 95
click at [120, 186] on input "Yes" at bounding box center [121, 188] width 5 height 5
radio input "true"
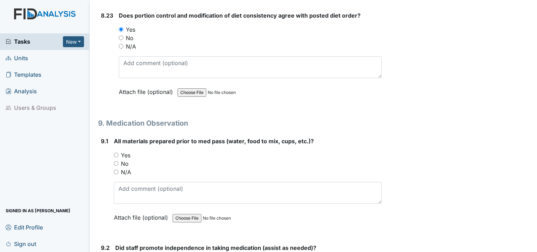
scroll to position [7700, 0]
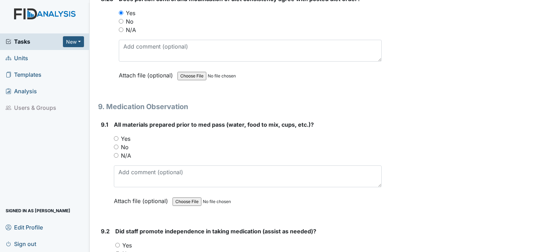
click at [114, 136] on input "Yes" at bounding box center [116, 138] width 5 height 5
radio input "true"
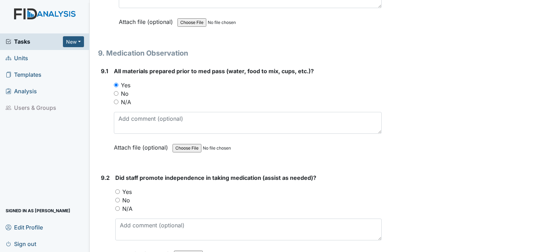
scroll to position [7770, 0]
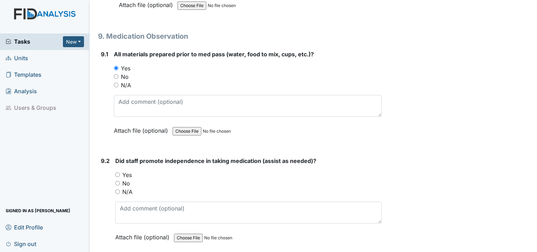
click at [116, 172] on input "Yes" at bounding box center [117, 174] width 5 height 5
radio input "true"
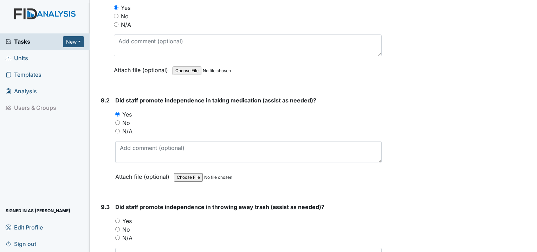
scroll to position [7841, 0]
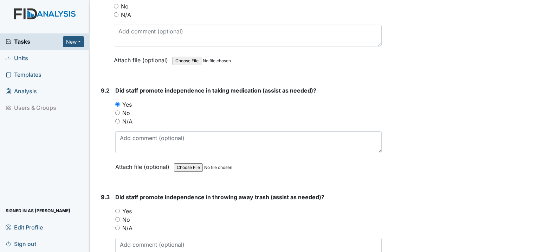
click at [118, 208] on input "Yes" at bounding box center [117, 210] width 5 height 5
radio input "true"
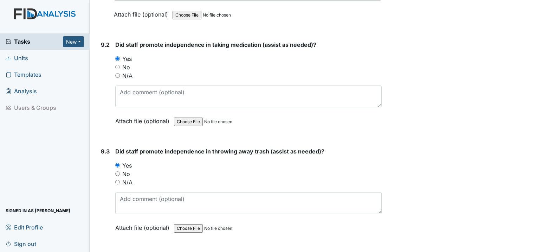
scroll to position [7946, 0]
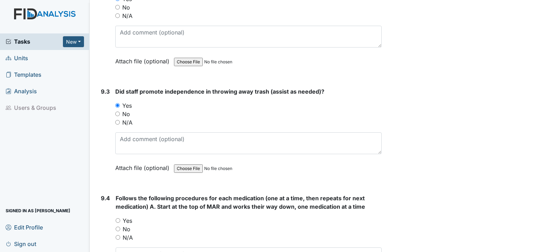
click at [116, 218] on input "Yes" at bounding box center [118, 220] width 5 height 5
radio input "true"
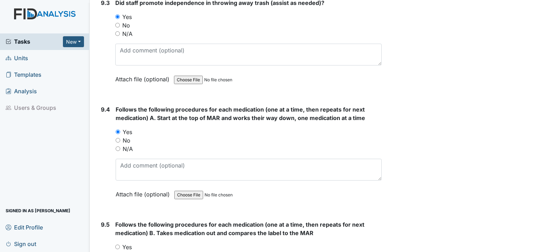
scroll to position [8051, 0]
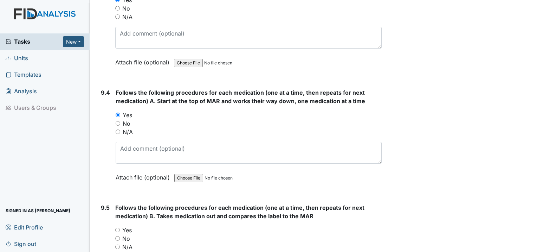
click at [117, 227] on input "Yes" at bounding box center [117, 229] width 5 height 5
radio input "true"
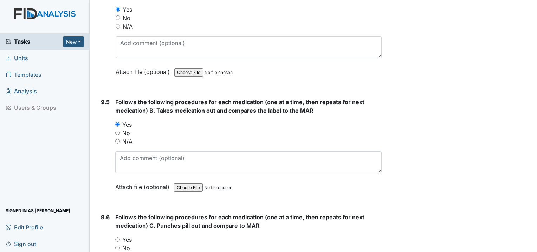
click at [118, 237] on input "Yes" at bounding box center [117, 239] width 5 height 5
radio input "true"
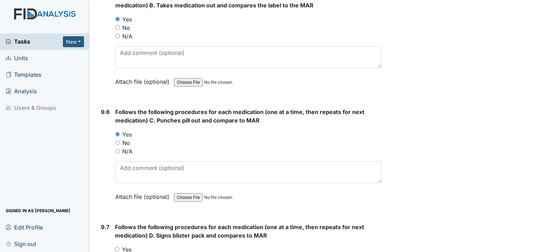
scroll to position [8262, 0]
click at [116, 246] on input "Yes" at bounding box center [117, 248] width 5 height 5
radio input "true"
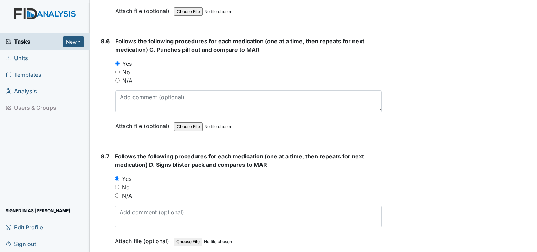
scroll to position [8368, 0]
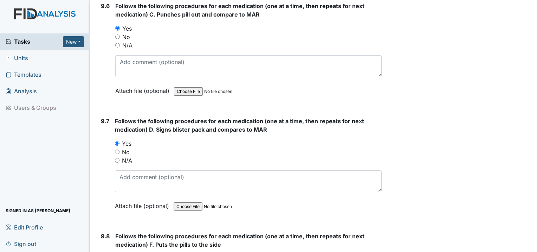
radio input "true"
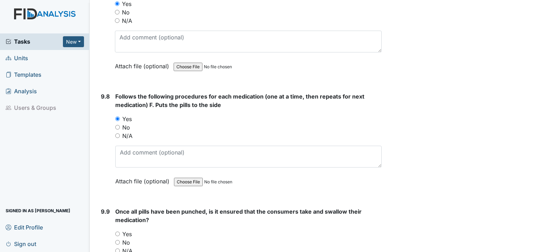
scroll to position [8509, 0]
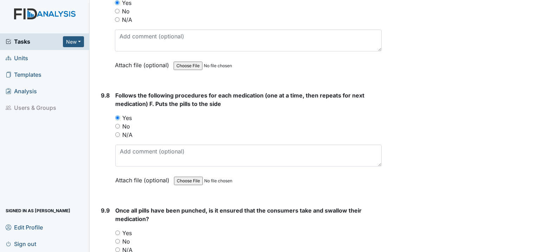
click at [119, 230] on input "Yes" at bounding box center [117, 232] width 5 height 5
radio input "true"
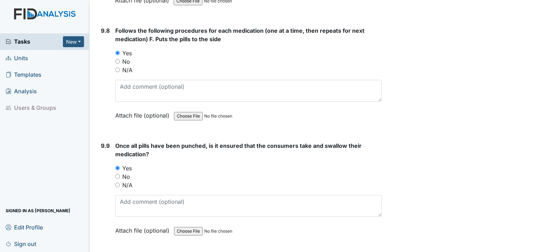
scroll to position [8614, 0]
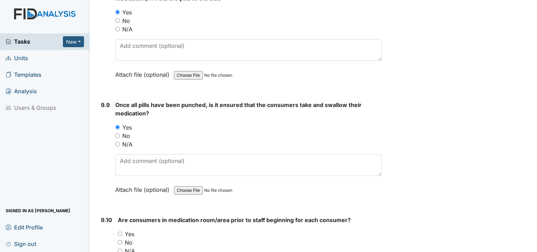
click at [119, 231] on input "Yes" at bounding box center [120, 233] width 5 height 5
radio input "true"
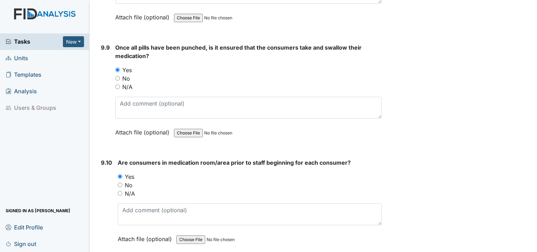
scroll to position [8720, 0]
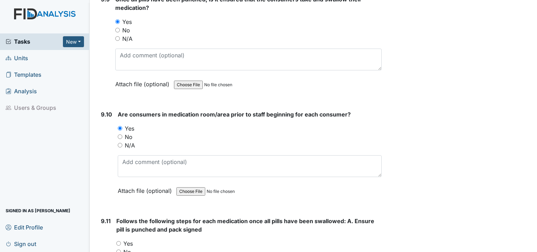
click at [120, 241] on input "Yes" at bounding box center [118, 243] width 5 height 5
radio input "true"
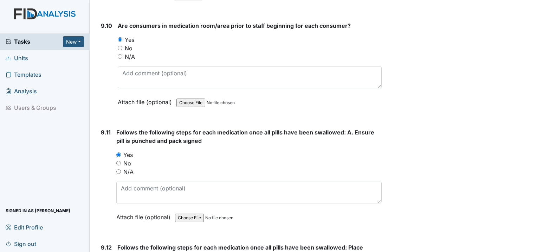
scroll to position [8825, 0]
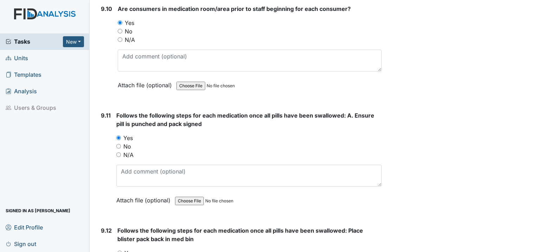
click at [118, 250] on input "Yes" at bounding box center [119, 252] width 5 height 5
radio input "true"
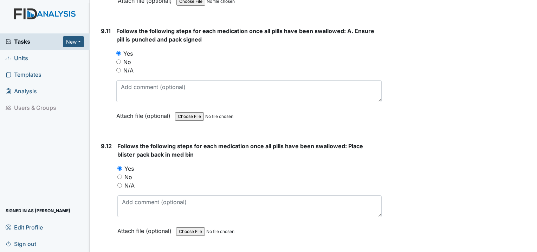
scroll to position [8930, 0]
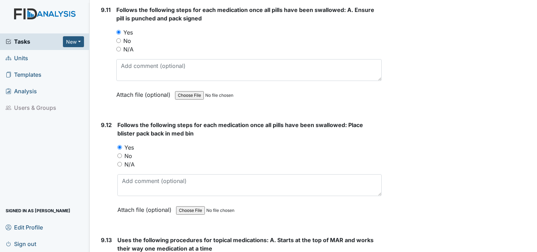
radio input "true"
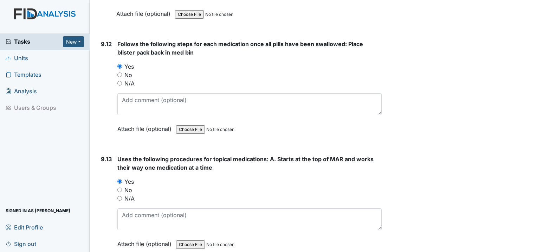
scroll to position [9036, 0]
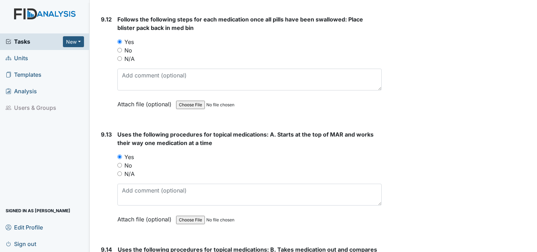
radio input "true"
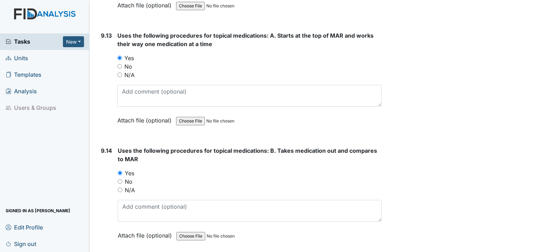
scroll to position [9141, 0]
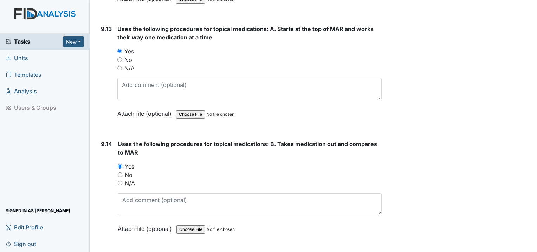
radio input "true"
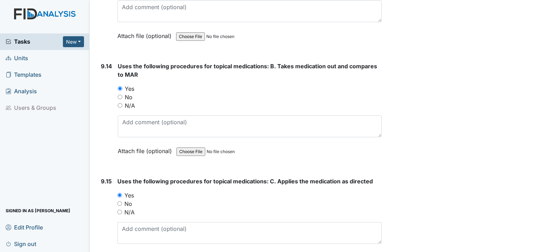
scroll to position [9247, 0]
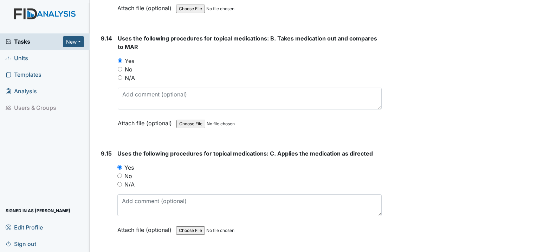
radio input "true"
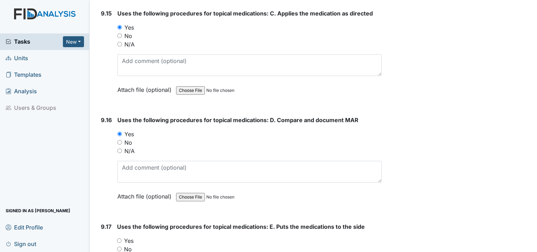
scroll to position [9388, 0]
click at [120, 237] on input "Yes" at bounding box center [119, 239] width 5 height 5
radio input "true"
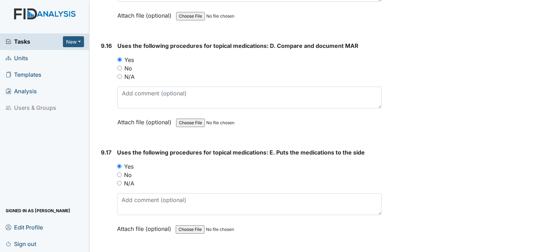
scroll to position [9493, 0]
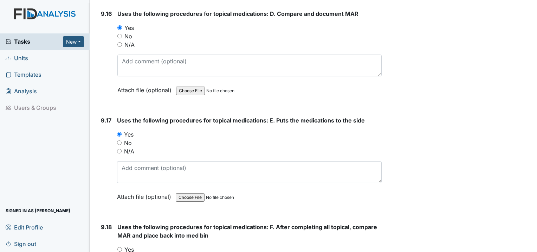
click at [121, 247] on input "Yes" at bounding box center [119, 249] width 5 height 5
radio input "true"
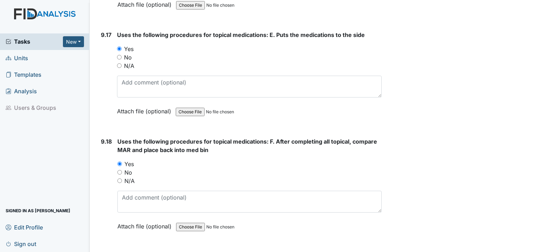
scroll to position [9598, 0]
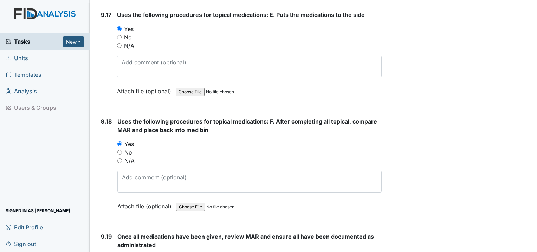
radio input "true"
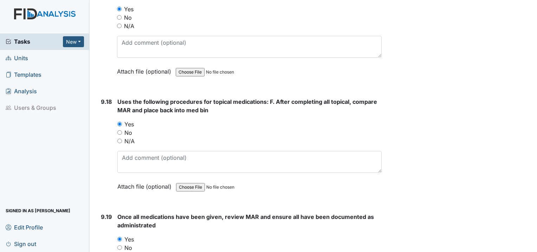
scroll to position [9704, 0]
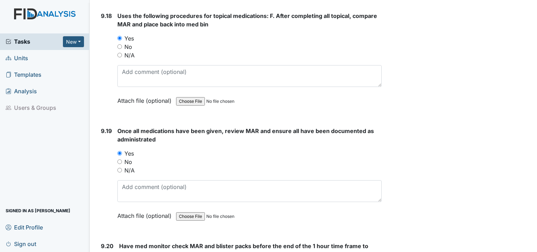
radio input "true"
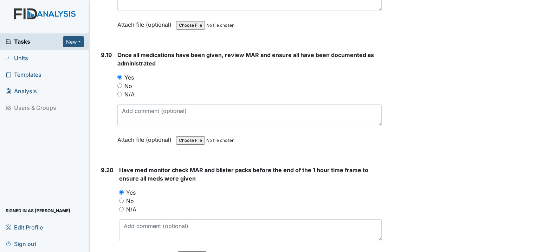
scroll to position [9809, 0]
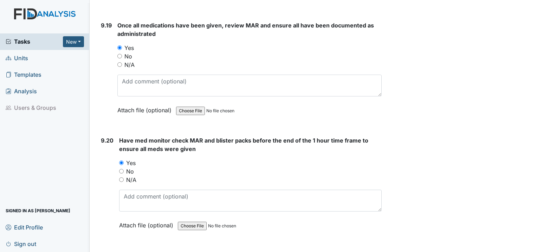
radio input "true"
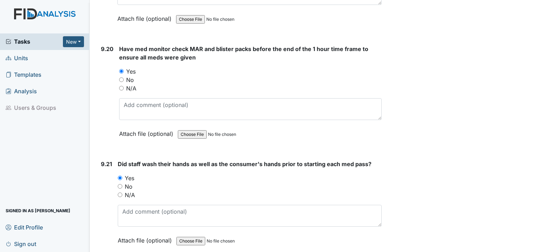
scroll to position [9915, 0]
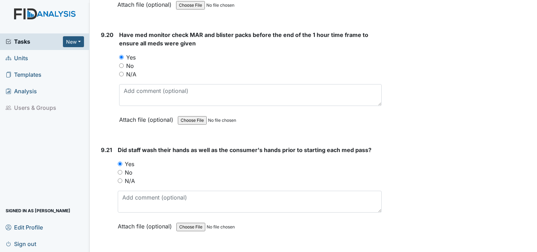
radio input "true"
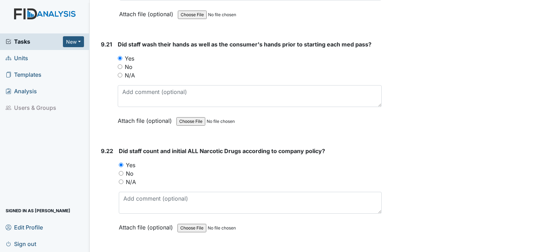
scroll to position [10056, 0]
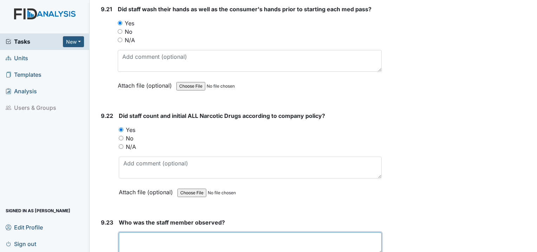
click at [156, 232] on textarea at bounding box center [250, 243] width 263 height 22
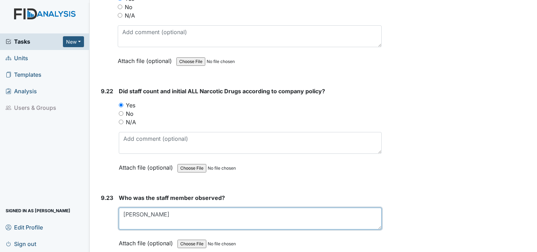
scroll to position [10161, 0]
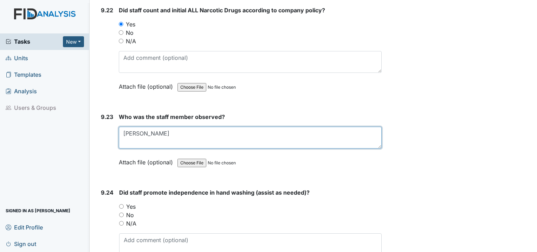
type textarea "Gloria"
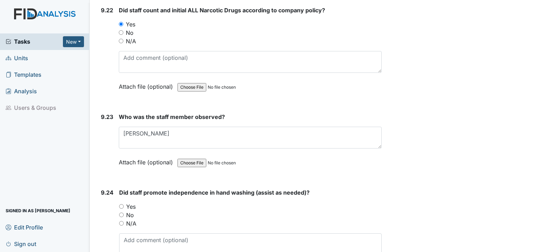
click at [123, 204] on input "Yes" at bounding box center [121, 206] width 5 height 5
radio input "true"
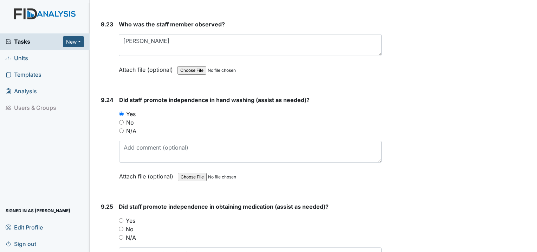
scroll to position [10267, 0]
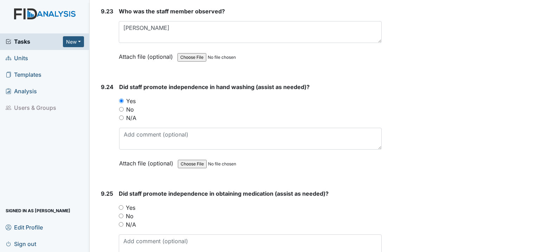
click at [120, 205] on input "Yes" at bounding box center [121, 207] width 5 height 5
radio input "true"
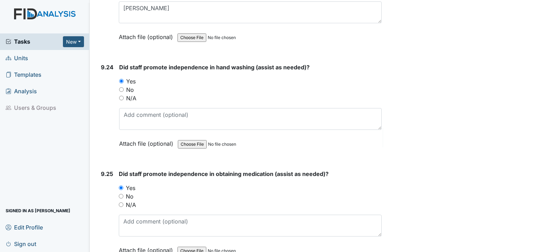
scroll to position [10372, 0]
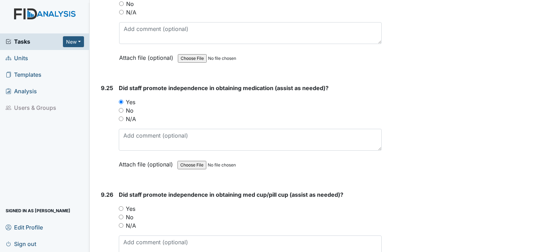
click at [120, 206] on input "Yes" at bounding box center [121, 208] width 5 height 5
radio input "true"
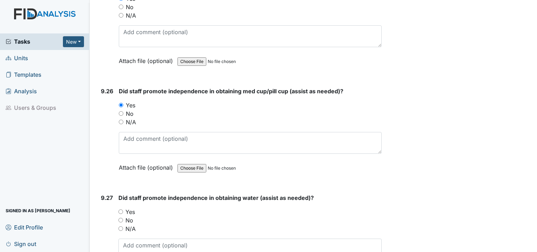
scroll to position [10477, 0]
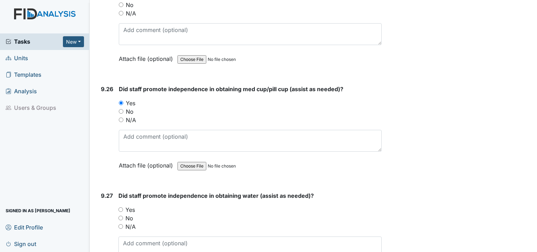
click at [121, 207] on input "Yes" at bounding box center [120, 209] width 5 height 5
radio input "true"
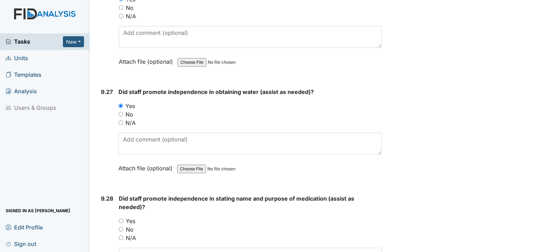
scroll to position [10583, 0]
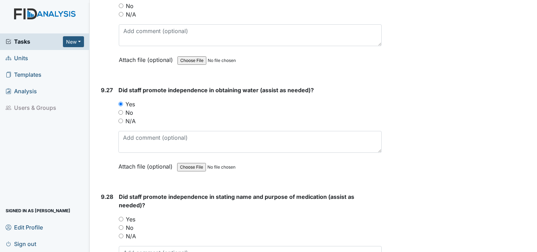
click at [121, 217] on input "Yes" at bounding box center [121, 219] width 5 height 5
radio input "true"
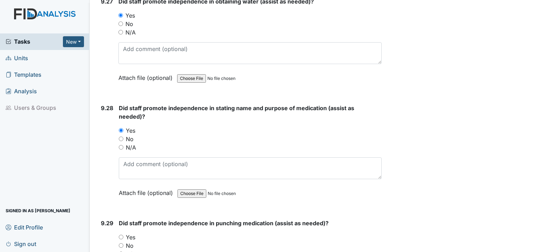
scroll to position [10688, 0]
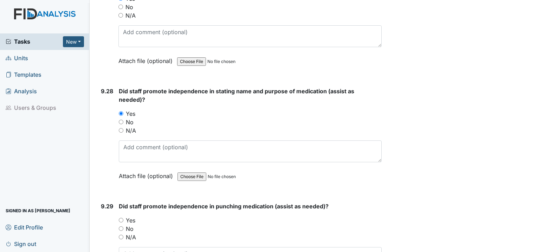
click at [120, 218] on input "Yes" at bounding box center [121, 220] width 5 height 5
radio input "true"
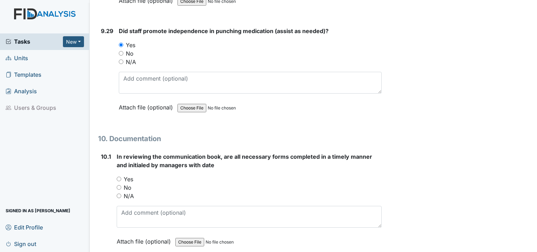
scroll to position [10864, 0]
click at [120, 176] on input "Yes" at bounding box center [119, 178] width 5 height 5
radio input "true"
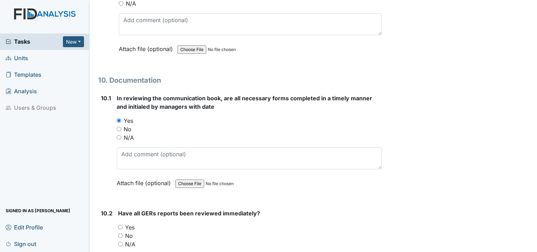
scroll to position [10935, 0]
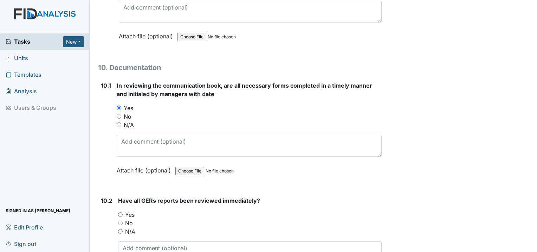
click at [117, 196] on div "10.2 Have all GERs reports been reviewed immediately? You must select one of th…" at bounding box center [240, 243] width 284 height 95
click at [120, 212] on input "Yes" at bounding box center [120, 214] width 5 height 5
radio input "true"
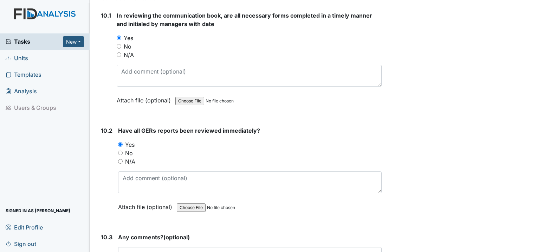
scroll to position [11040, 0]
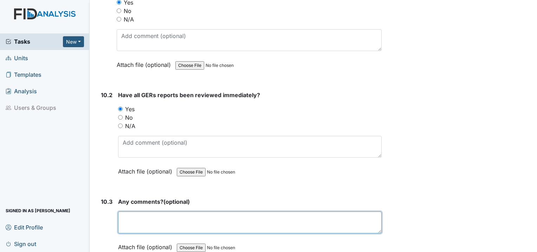
click at [122, 211] on textarea at bounding box center [250, 222] width 264 height 22
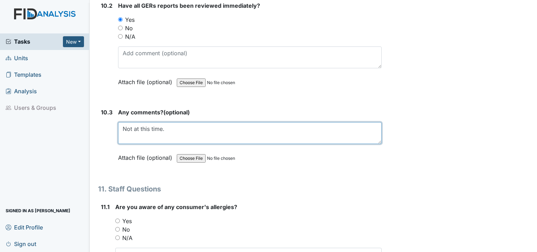
scroll to position [11146, 0]
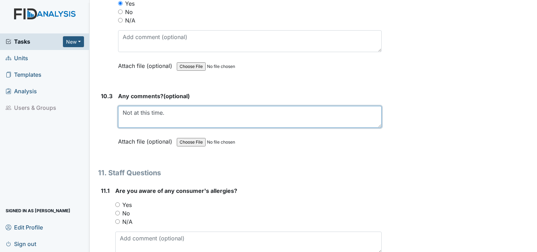
type textarea "Not at this time."
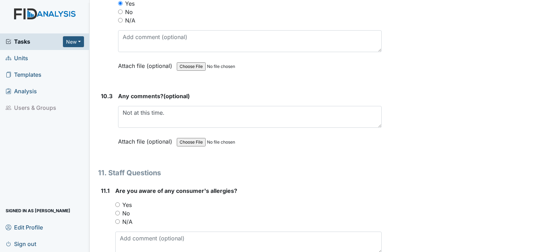
click at [117, 202] on input "Yes" at bounding box center [117, 204] width 5 height 5
radio input "true"
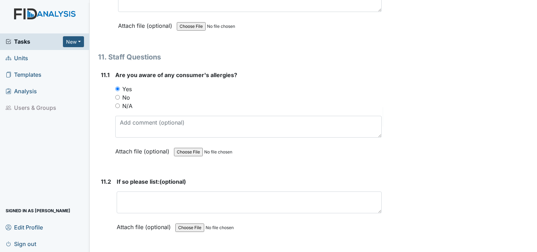
scroll to position [11286, 0]
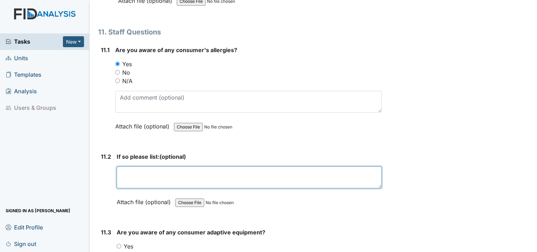
click at [155, 166] on textarea at bounding box center [249, 177] width 265 height 22
type textarea "T"
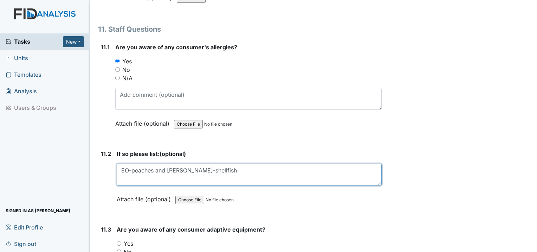
scroll to position [11321, 0]
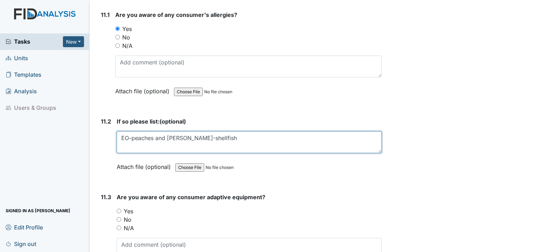
type textarea "EO-peaches and corn JG-shellfish"
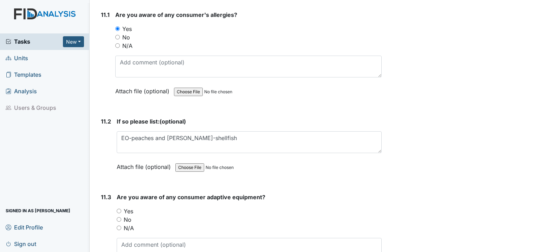
click at [117, 208] on input "Yes" at bounding box center [119, 210] width 5 height 5
radio input "true"
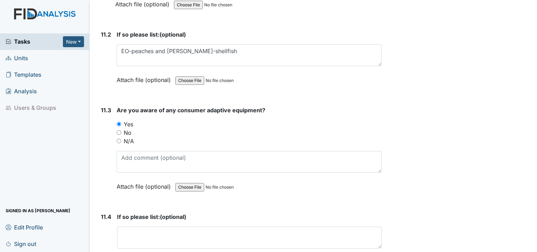
scroll to position [11427, 0]
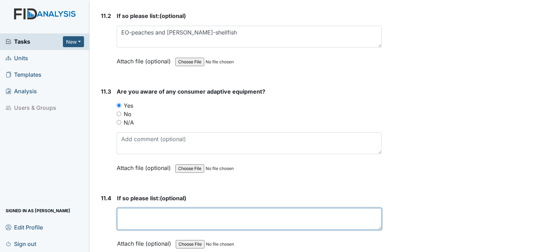
click at [129, 208] on textarea at bounding box center [249, 219] width 265 height 22
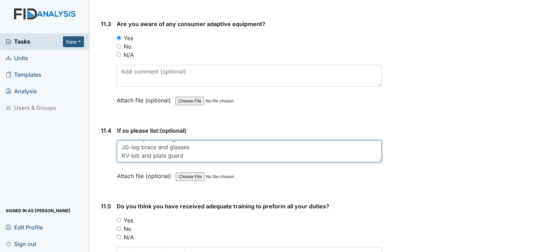
scroll to position [11532, 0]
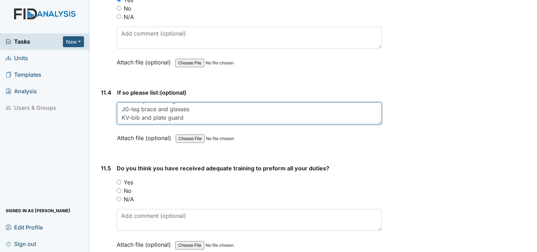
type textarea "TB-arm pillow and gait belt JG-leg brace and glasses KV-bib and plate guard"
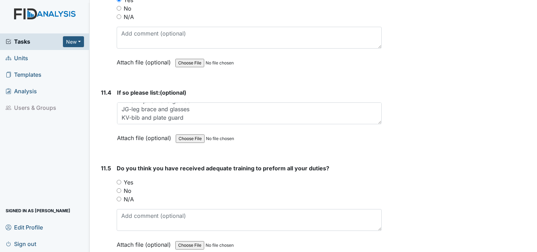
click at [117, 180] on input "Yes" at bounding box center [119, 182] width 5 height 5
radio input "true"
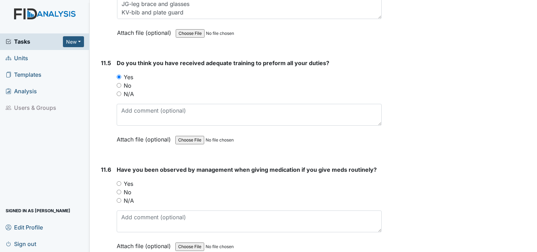
scroll to position [11638, 0]
click at [118, 181] on input "Yes" at bounding box center [119, 183] width 5 height 5
radio input "true"
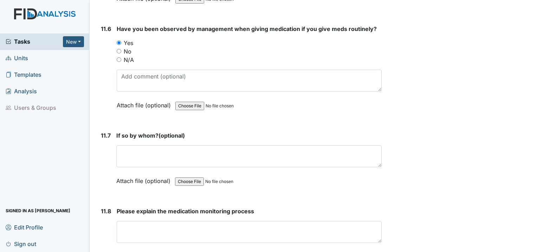
scroll to position [11778, 0]
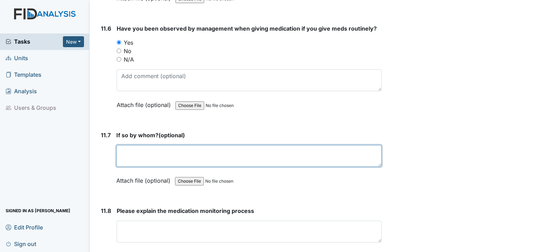
click at [163, 145] on textarea at bounding box center [248, 156] width 265 height 22
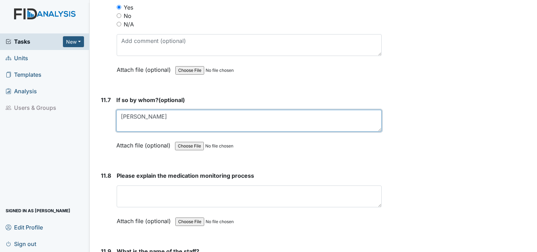
type textarea "Nicole"
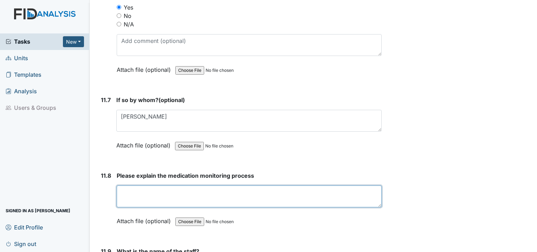
click at [123, 185] on textarea at bounding box center [249, 196] width 265 height 22
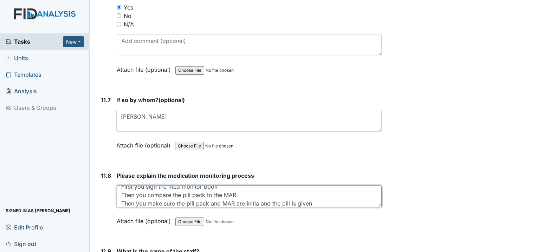
click at [259, 185] on textarea "First you sign the med monitor book Then you compare the pill pack to the MAR T…" at bounding box center [249, 196] width 265 height 22
click at [312, 185] on textarea "First you sign the med monitor book Then you compare the pill pack to the MAR T…" at bounding box center [249, 196] width 265 height 22
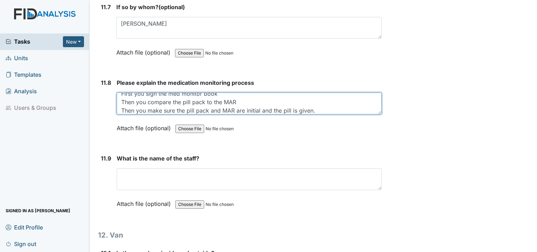
scroll to position [11919, 0]
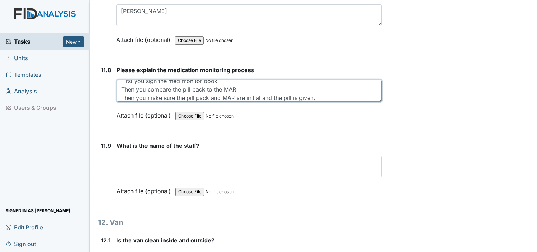
type textarea "First you sign the med monitor book Then you compare the pill pack to the MAR T…"
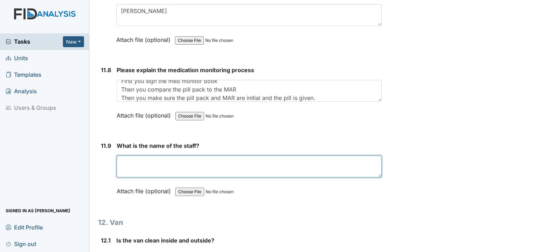
click at [154, 155] on textarea at bounding box center [249, 166] width 265 height 22
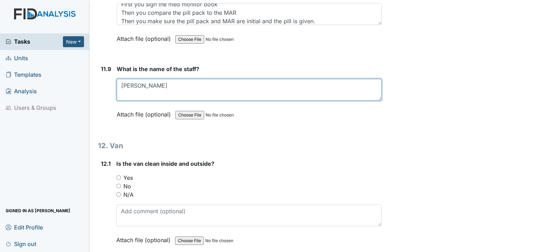
scroll to position [12024, 0]
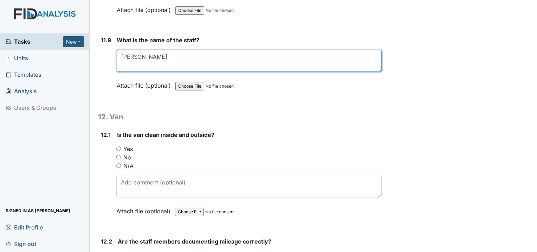
type textarea "Valeria"
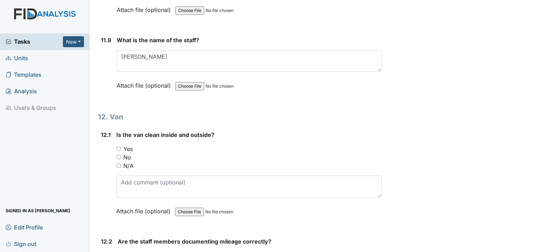
click at [118, 146] on input "Yes" at bounding box center [118, 148] width 5 height 5
radio input "true"
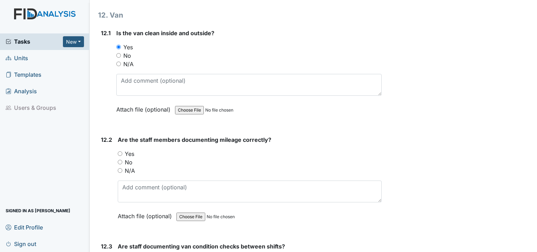
scroll to position [12130, 0]
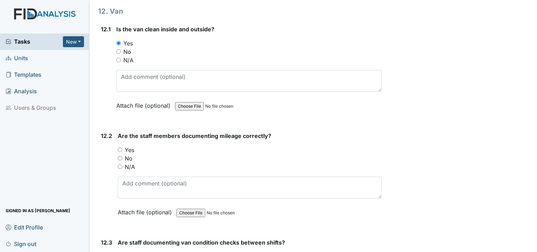
click at [121, 146] on div "Yes" at bounding box center [250, 150] width 264 height 8
click at [122, 147] on input "Yes" at bounding box center [120, 149] width 5 height 5
radio input "true"
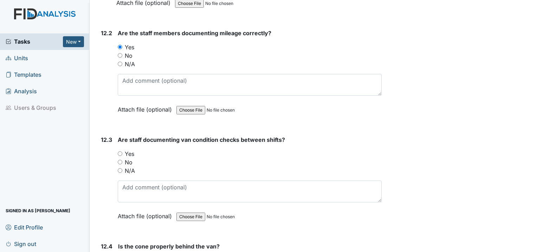
scroll to position [12235, 0]
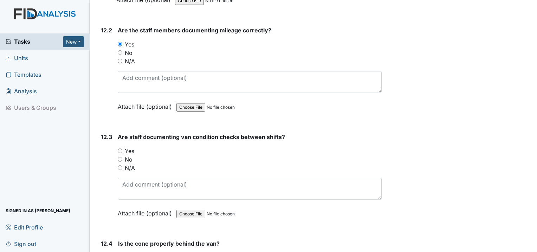
click at [118, 148] on input "Yes" at bounding box center [120, 150] width 5 height 5
radio input "true"
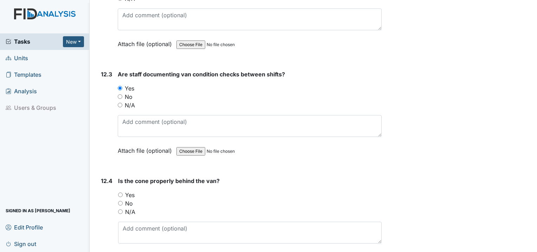
scroll to position [12306, 0]
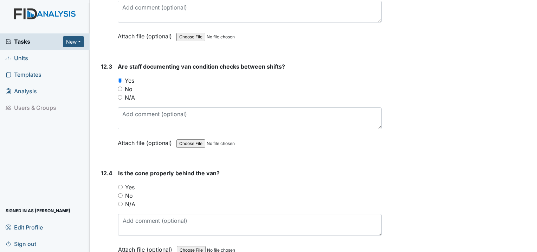
click at [120, 185] on input "Yes" at bounding box center [120, 187] width 5 height 5
radio input "true"
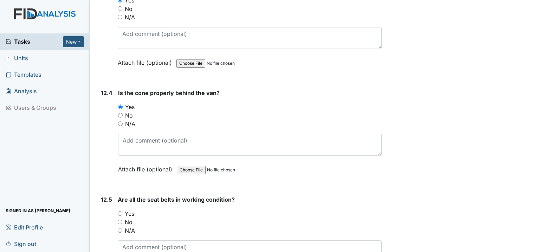
scroll to position [12387, 0]
click at [118, 210] on input "Yes" at bounding box center [120, 212] width 5 height 5
radio input "true"
